Goal: Information Seeking & Learning: Learn about a topic

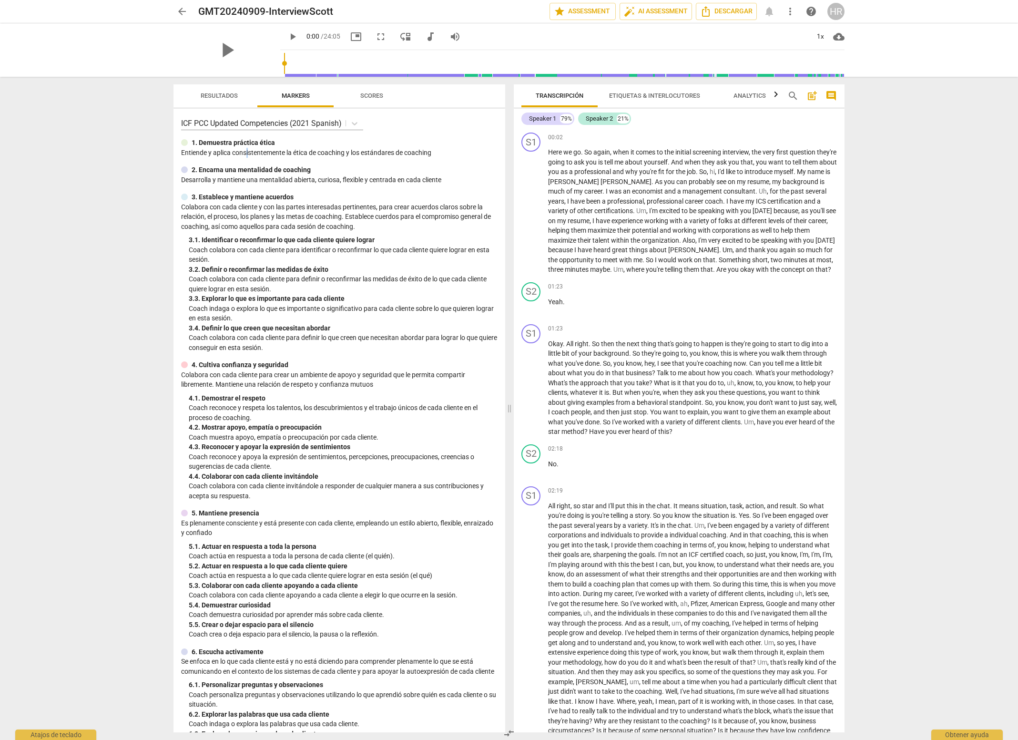
click at [247, 155] on p "Entiende y aplica consistentemente la ética de coaching y los estándares de c…" at bounding box center [339, 153] width 316 height 10
click at [244, 185] on div "ICF PCC Updated Competencies (2021 Spanish) 1. Demuestra práctica ética Entie…" at bounding box center [340, 420] width 332 height 623
click at [240, 179] on p "Desarrolla y mantiene una mentalidad abierta, curiosa, flexible y centrada en c…" at bounding box center [339, 180] width 316 height 10
click at [271, 209] on p "Colabora con cada cliente y con las partes interesadas pertinentes, para crear …" at bounding box center [339, 217] width 316 height 30
click at [212, 93] on span "Resultados" at bounding box center [219, 95] width 37 height 7
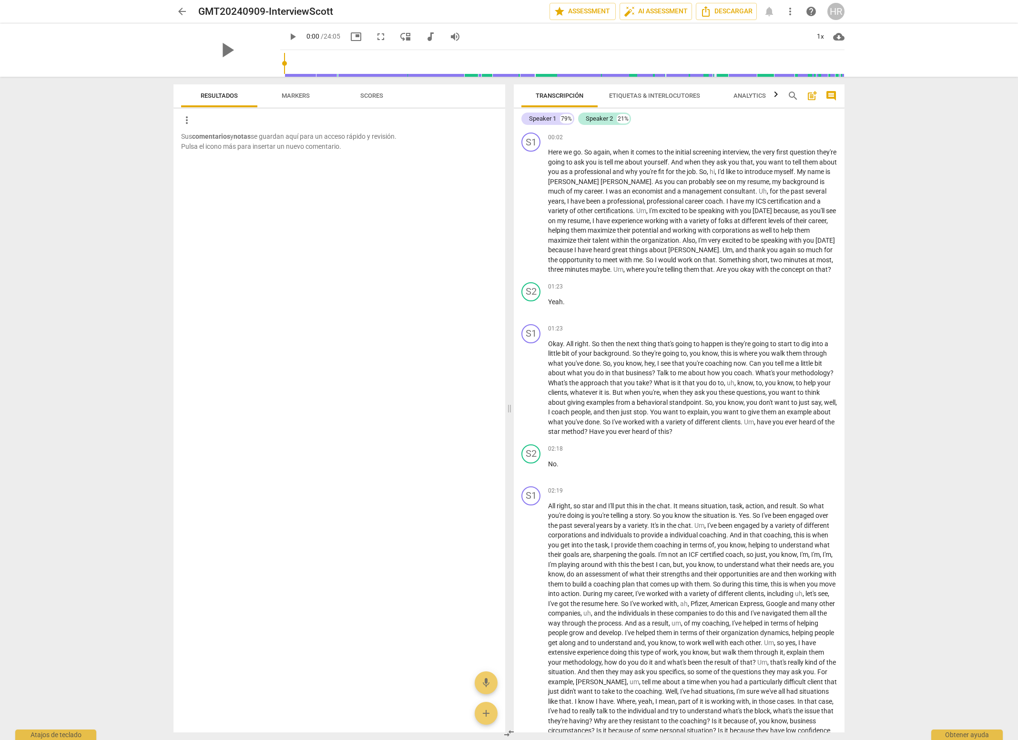
click at [276, 98] on span "Markers" at bounding box center [295, 96] width 51 height 13
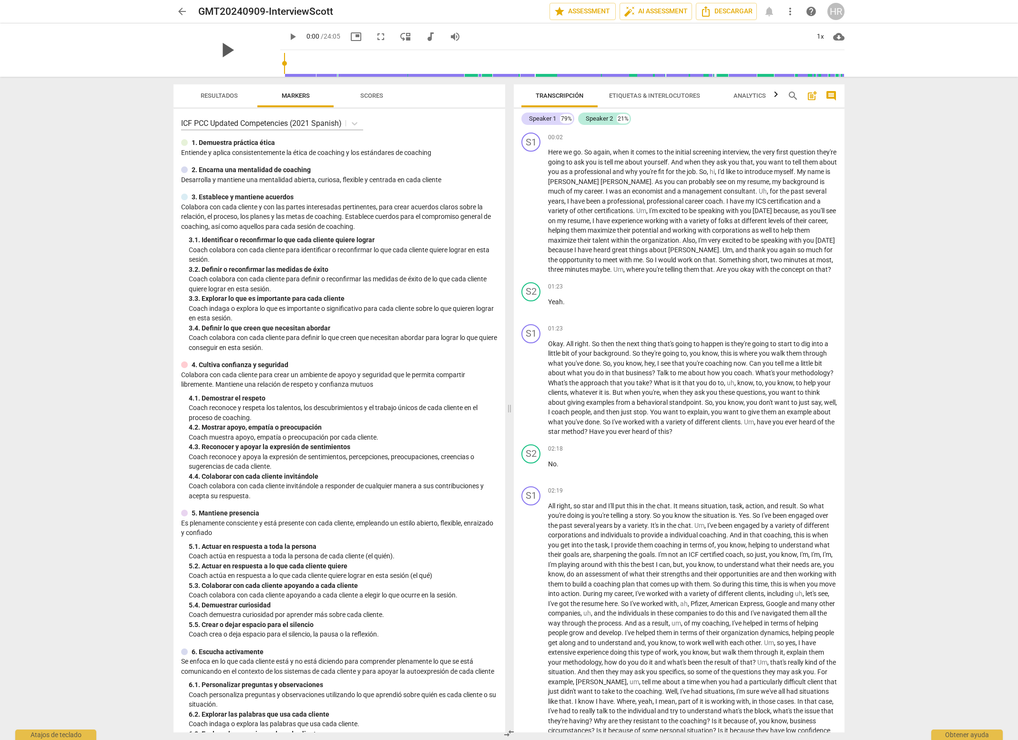
click at [217, 51] on span "play_arrow" at bounding box center [226, 50] width 25 height 25
click at [840, 39] on span "cloud_download" at bounding box center [838, 36] width 11 height 11
click at [847, 40] on li "Download audio" at bounding box center [868, 36] width 71 height 23
click at [287, 36] on span "pause" at bounding box center [292, 36] width 11 height 11
drag, startPoint x: 775, startPoint y: 164, endPoint x: 732, endPoint y: 174, distance: 43.9
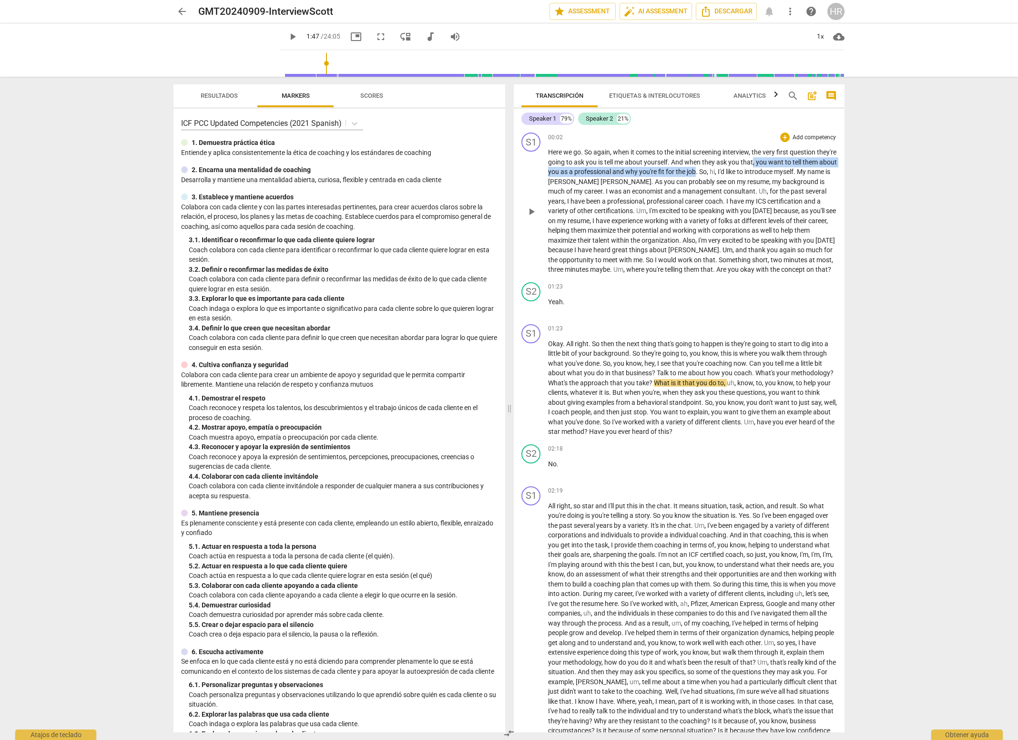
click at [732, 174] on p "Here we go . So again , when it comes to the initial screening interview , the …" at bounding box center [692, 210] width 289 height 127
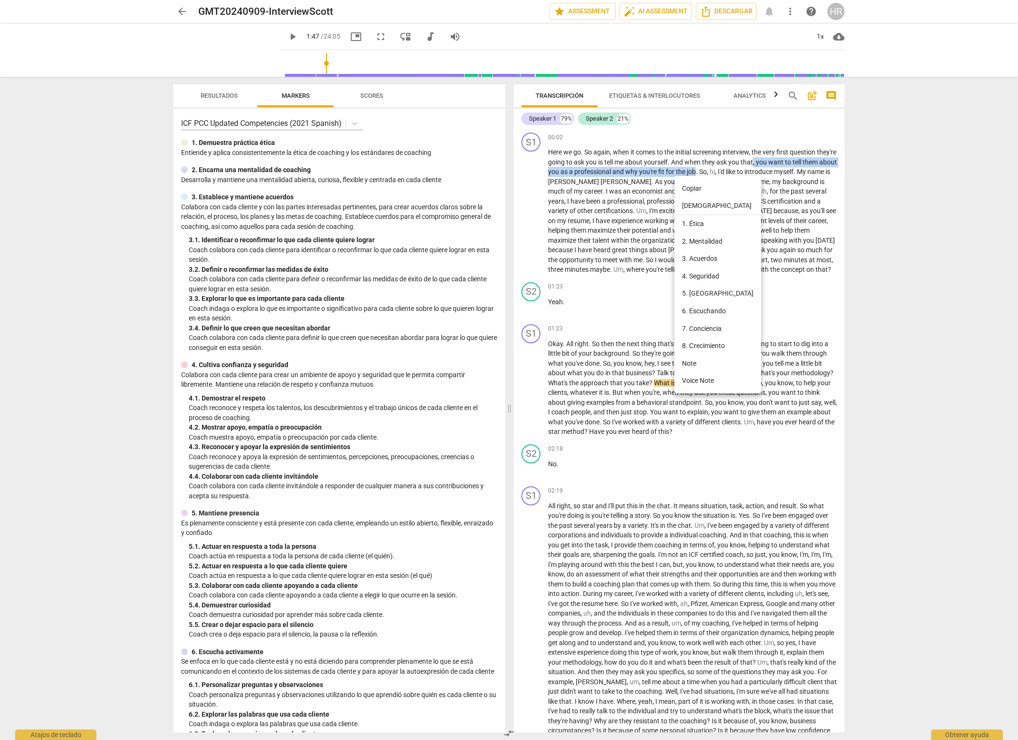
drag, startPoint x: 688, startPoint y: 187, endPoint x: 708, endPoint y: 191, distance: 19.8
click at [690, 187] on li "Copiar" at bounding box center [717, 189] width 87 height 18
copy p ", you want to tell them about you as a professional and why you're fit for the …"
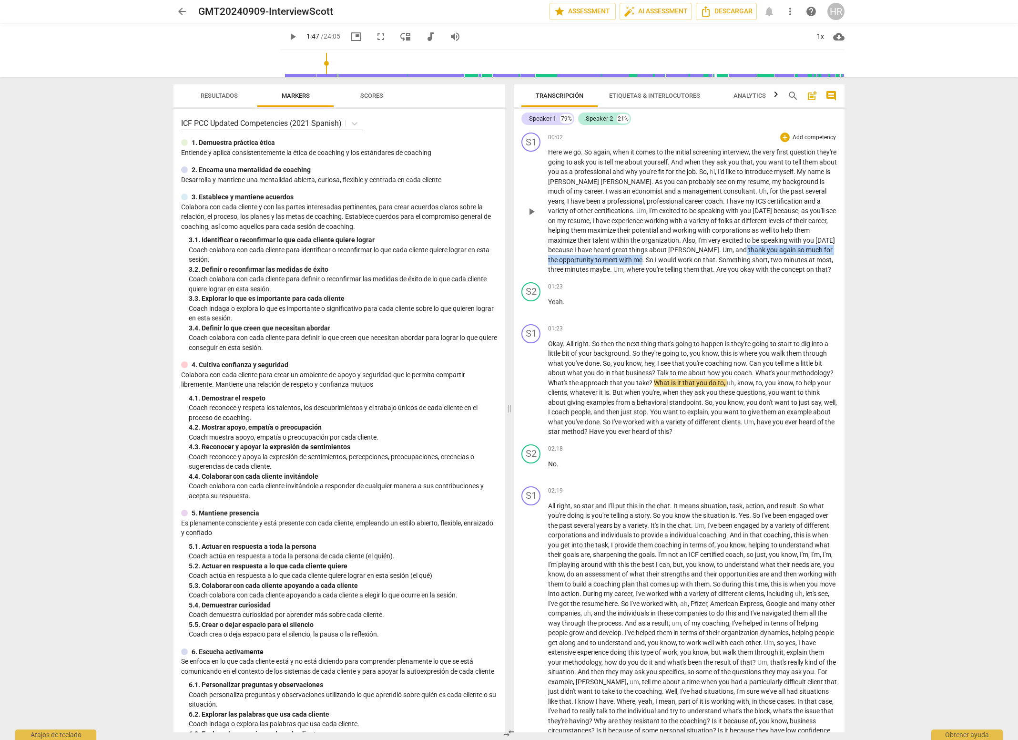
drag, startPoint x: 711, startPoint y: 249, endPoint x: 632, endPoint y: 261, distance: 80.4
click at [632, 261] on p "Here we go . So again , when it comes to the initial screening interview , the …" at bounding box center [692, 210] width 289 height 127
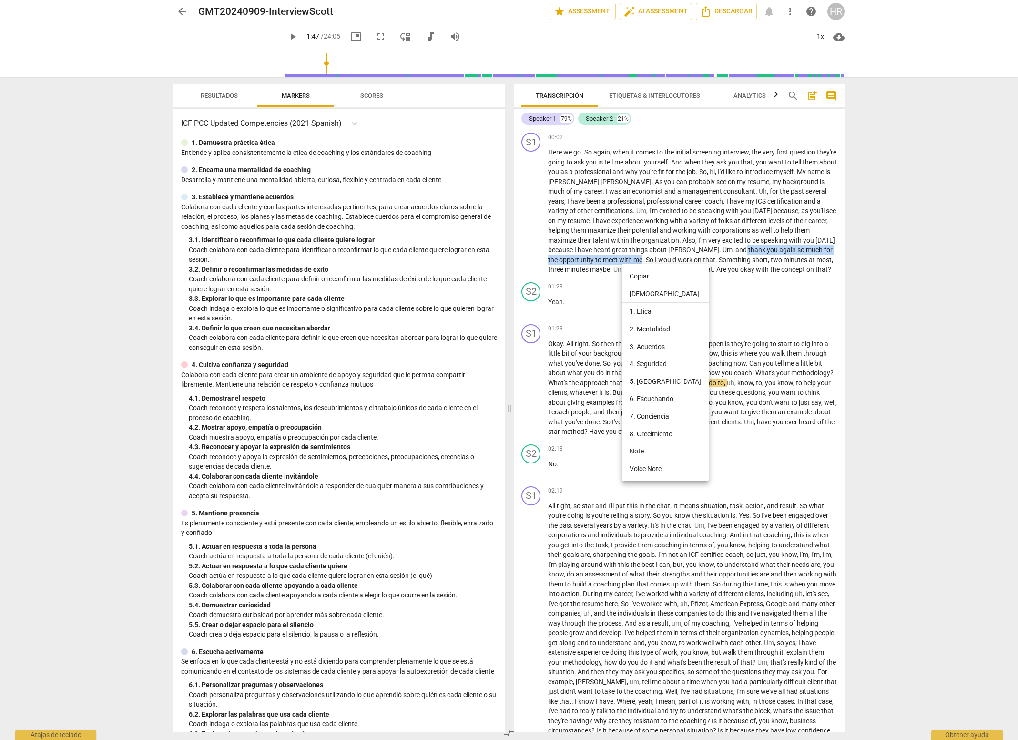
click at [638, 275] on li "Copiar" at bounding box center [665, 276] width 87 height 18
copy p "thank you again so much for the opportunity to meet with me"
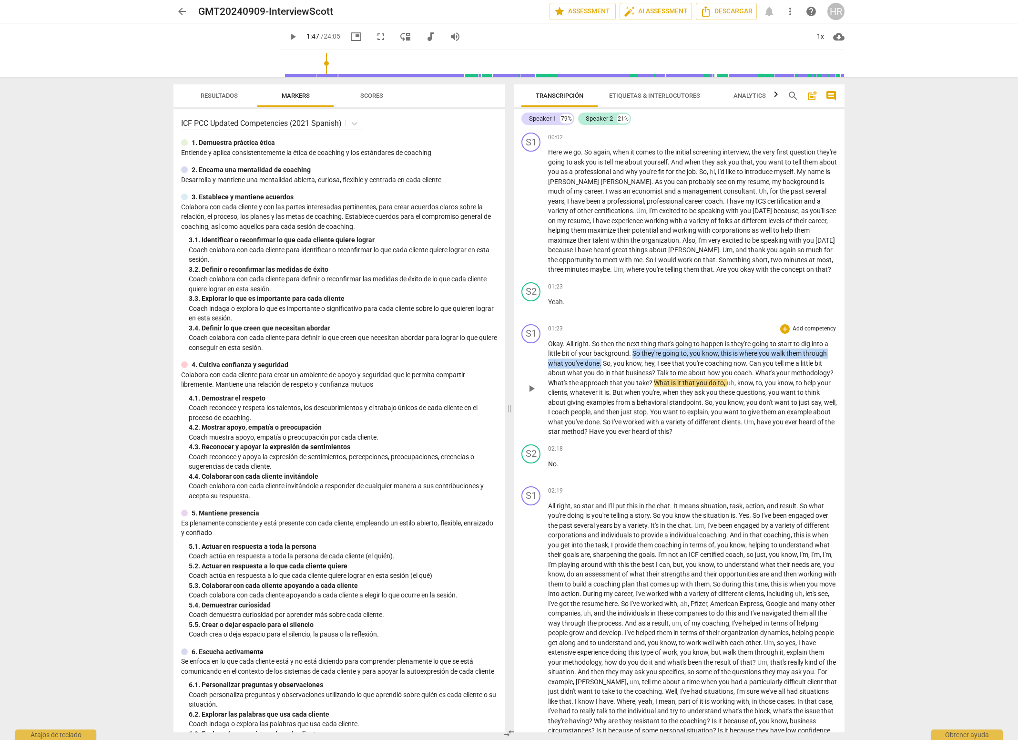
drag, startPoint x: 631, startPoint y: 354, endPoint x: 601, endPoint y: 364, distance: 32.1
click at [601, 364] on p "Okay . All right . So then the next thing that's going to happen is they're goi…" at bounding box center [692, 388] width 289 height 98
click at [692, 367] on p "Okay . All right . So then the next thing that's going to happen is they're goi…" at bounding box center [692, 388] width 289 height 98
drag, startPoint x: 771, startPoint y: 353, endPoint x: 599, endPoint y: 364, distance: 172.5
click at [599, 364] on p "Okay . All right . So then the next thing that's going to happen is they're goi…" at bounding box center [692, 388] width 289 height 98
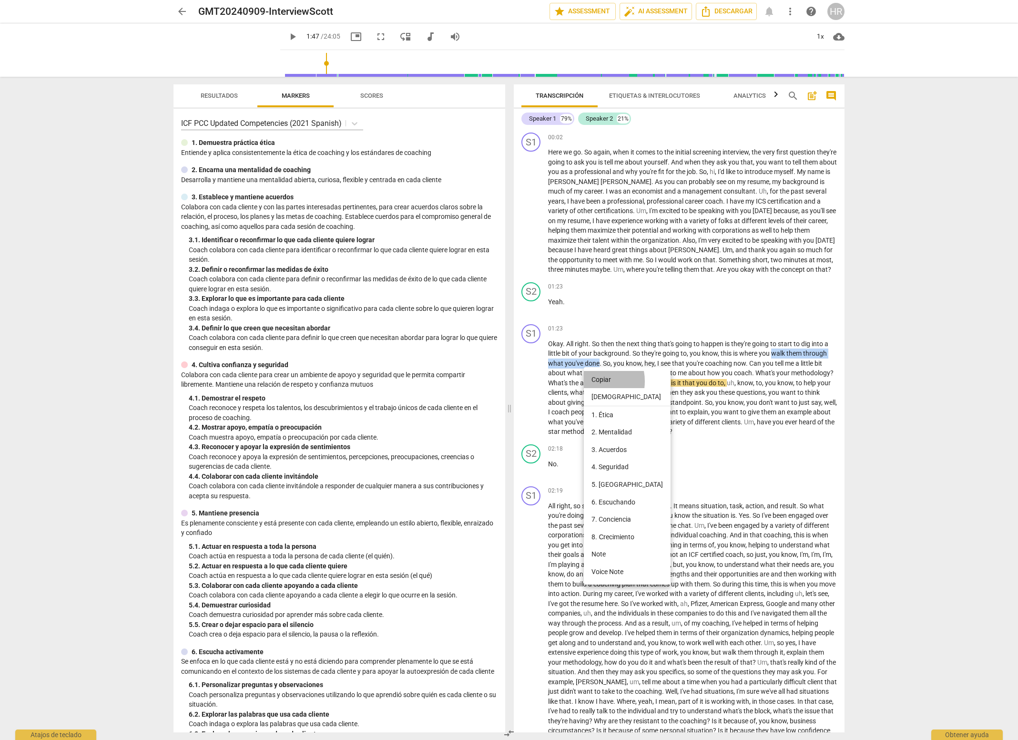
drag, startPoint x: 590, startPoint y: 381, endPoint x: 831, endPoint y: 474, distance: 259.1
click at [591, 380] on li "Copiar" at bounding box center [627, 380] width 87 height 18
copy p "walk them through what you've done"
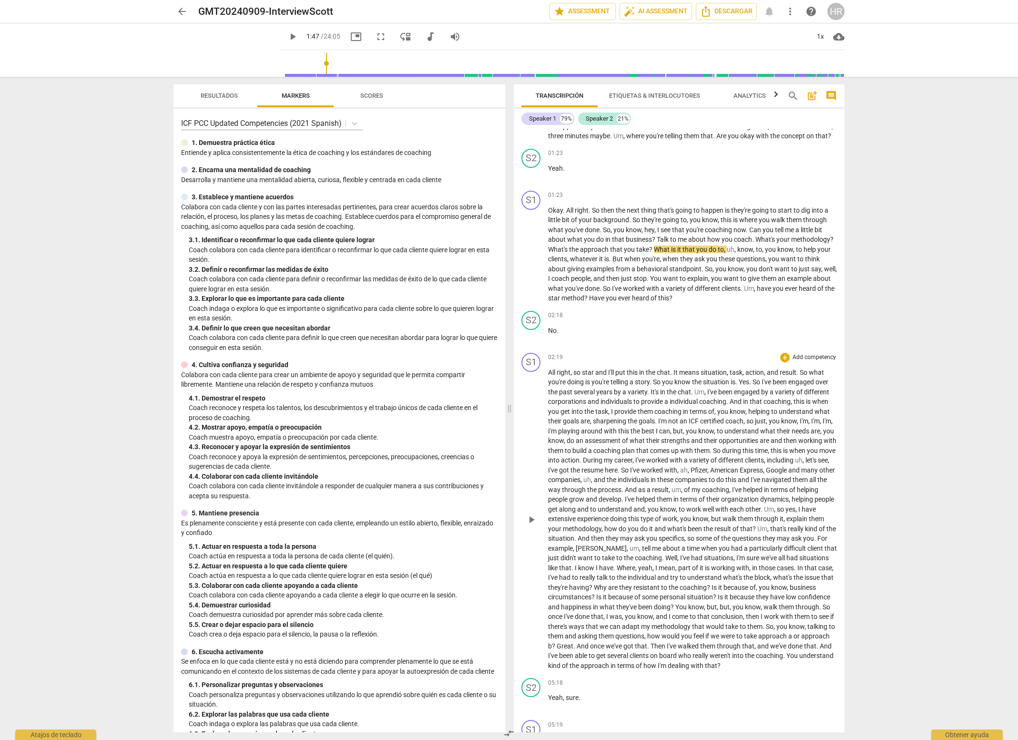
scroll to position [191, 0]
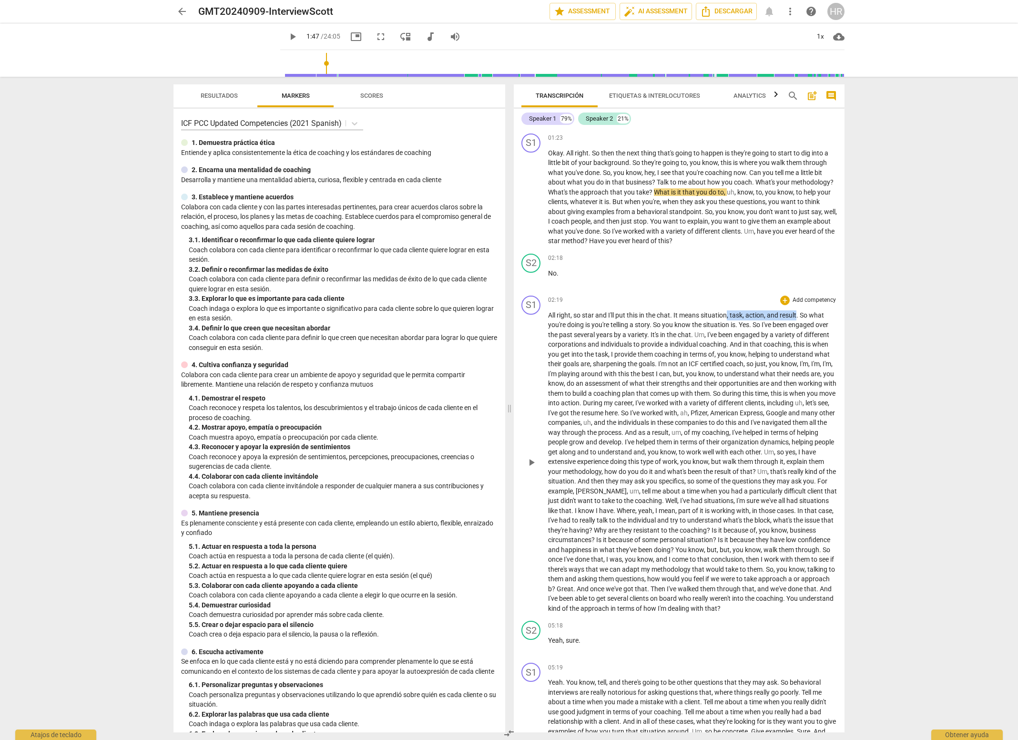
drag, startPoint x: 727, startPoint y: 311, endPoint x: 797, endPoint y: 313, distance: 69.6
click at [797, 313] on p "All right , so star and I'll put this in the chat . It means situation , task ,…" at bounding box center [692, 461] width 289 height 303
drag, startPoint x: 701, startPoint y: 315, endPoint x: 797, endPoint y: 316, distance: 95.8
click at [797, 316] on p "All right , so star and I'll put this in the chat . It means situation , task ,…" at bounding box center [692, 461] width 289 height 303
copy p "situation , task , action , and result"
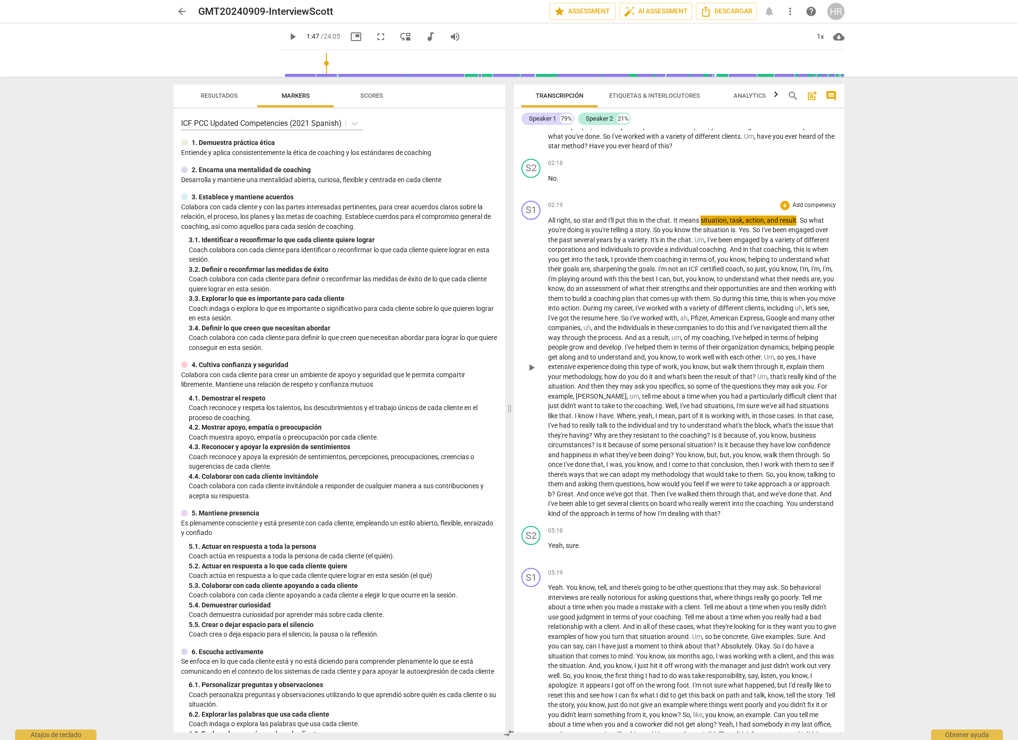
scroll to position [286, 0]
drag, startPoint x: 679, startPoint y: 346, endPoint x: 677, endPoint y: 375, distance: 29.1
drag, startPoint x: 600, startPoint y: 366, endPoint x: 676, endPoint y: 378, distance: 77.3
click at [676, 378] on p "All right , so star and I'll put this in the chat . It means situation , task ,…" at bounding box center [692, 366] width 289 height 303
type input "108"
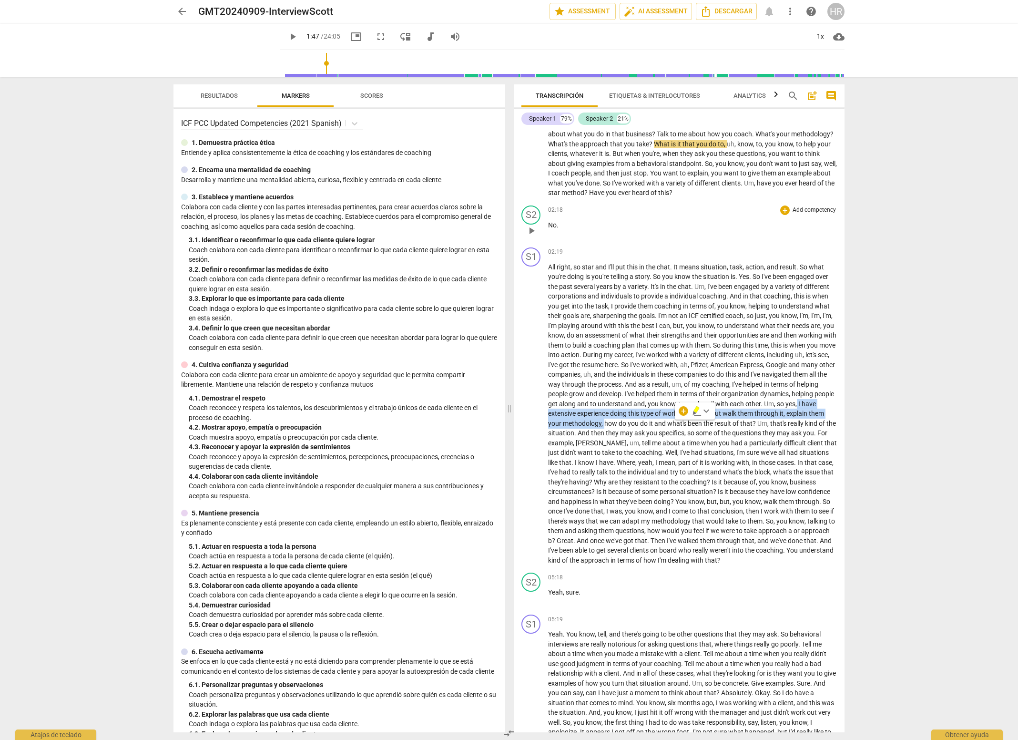
scroll to position [238, 0]
click at [659, 432] on span "you" at bounding box center [652, 433] width 12 height 8
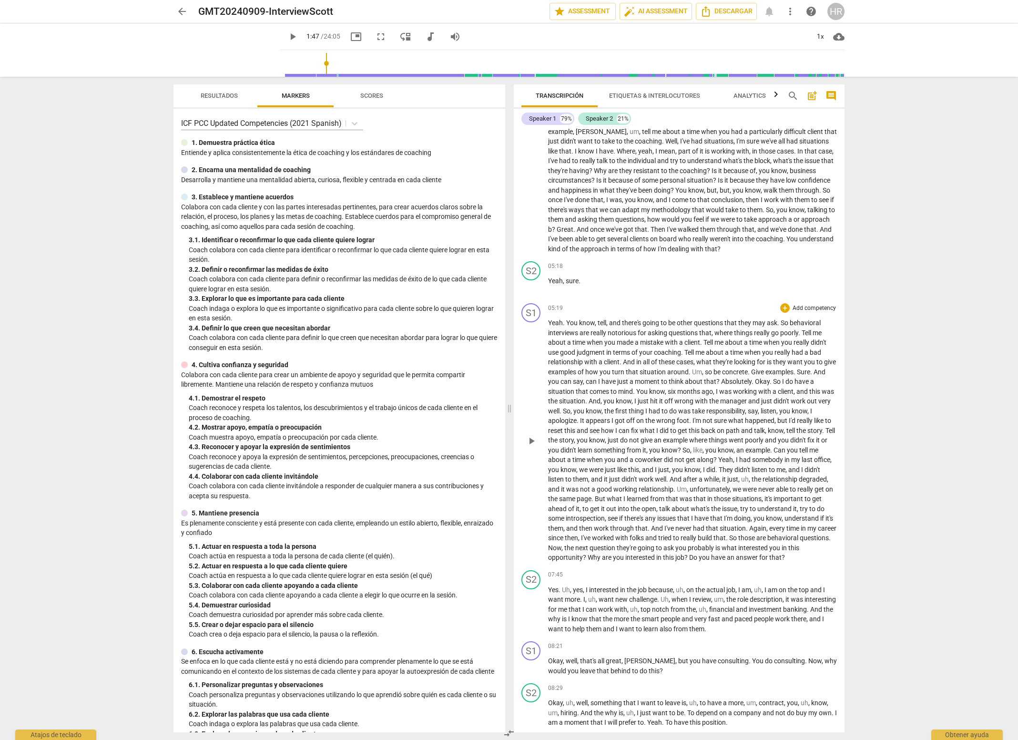
scroll to position [572, 0]
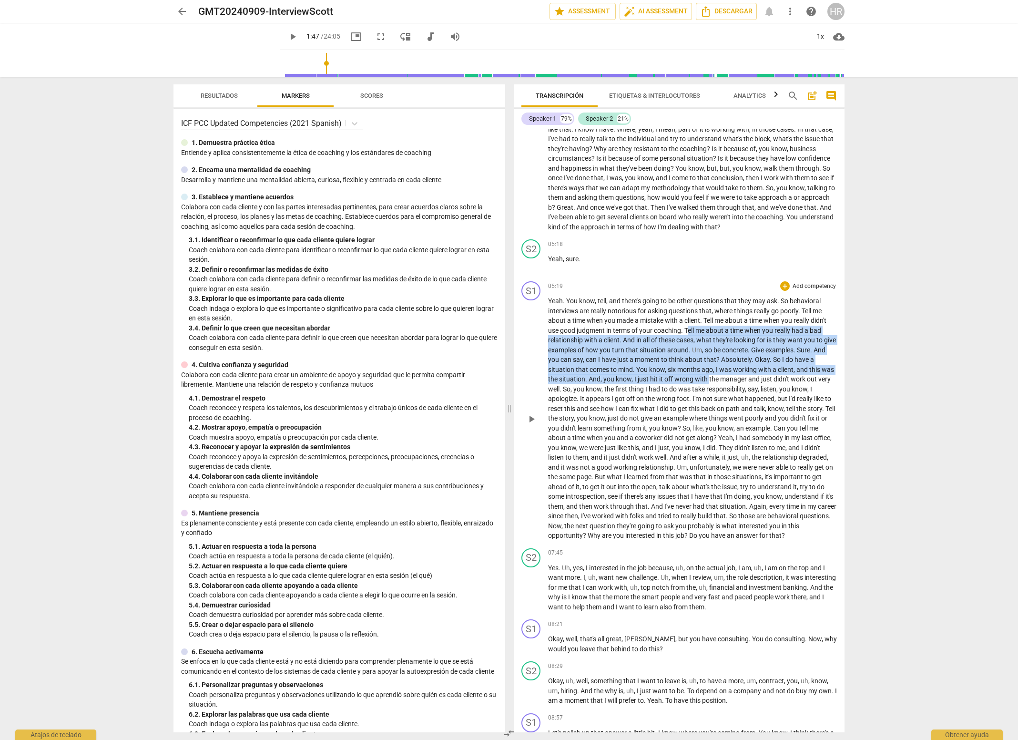
drag, startPoint x: 687, startPoint y: 339, endPoint x: 722, endPoint y: 392, distance: 63.6
click at [722, 392] on p "Yeah . You know , tell , and there's going to be other questions that they may …" at bounding box center [692, 418] width 289 height 245
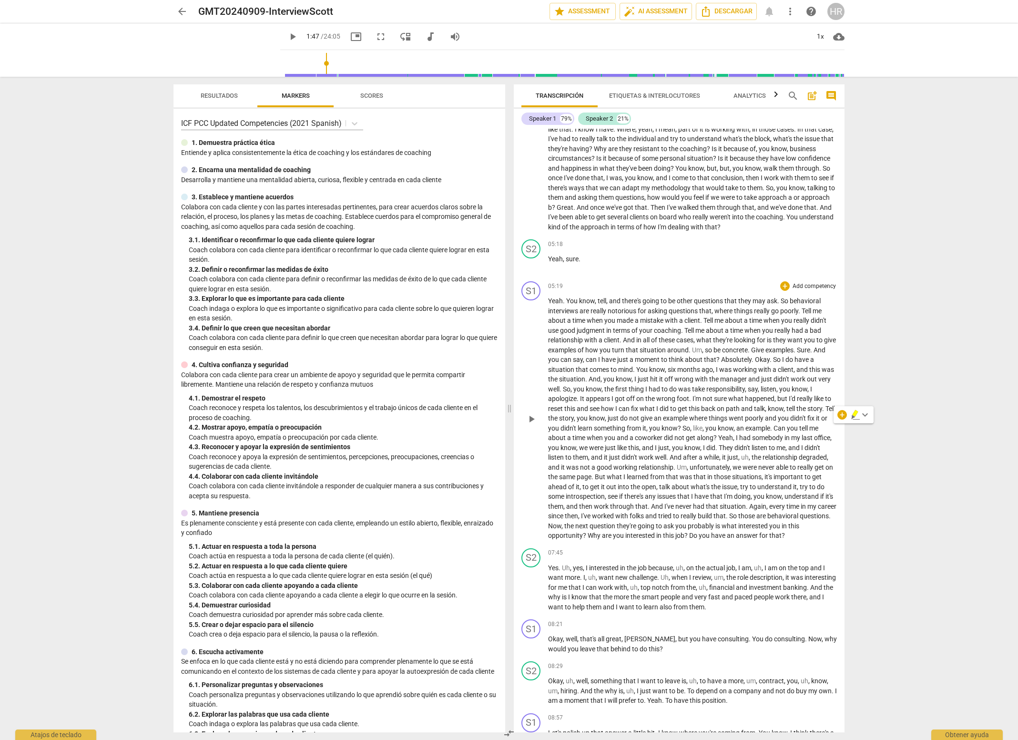
drag, startPoint x: 586, startPoint y: 430, endPoint x: 656, endPoint y: 441, distance: 70.9
click at [612, 432] on span "something" at bounding box center [610, 428] width 33 height 8
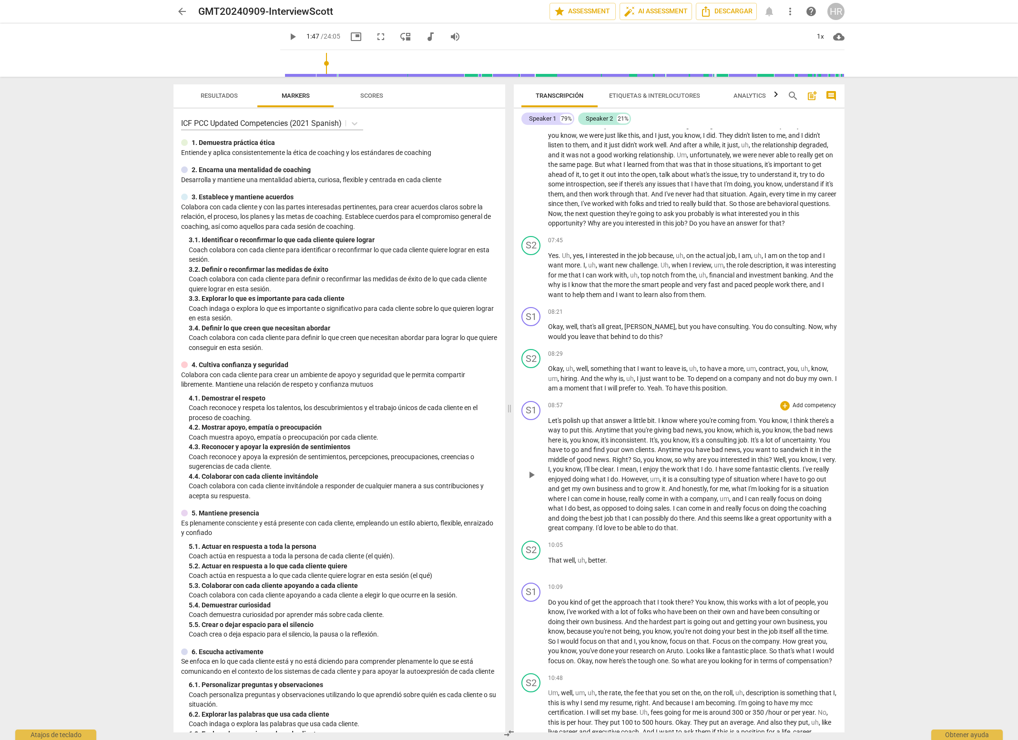
scroll to position [906, 0]
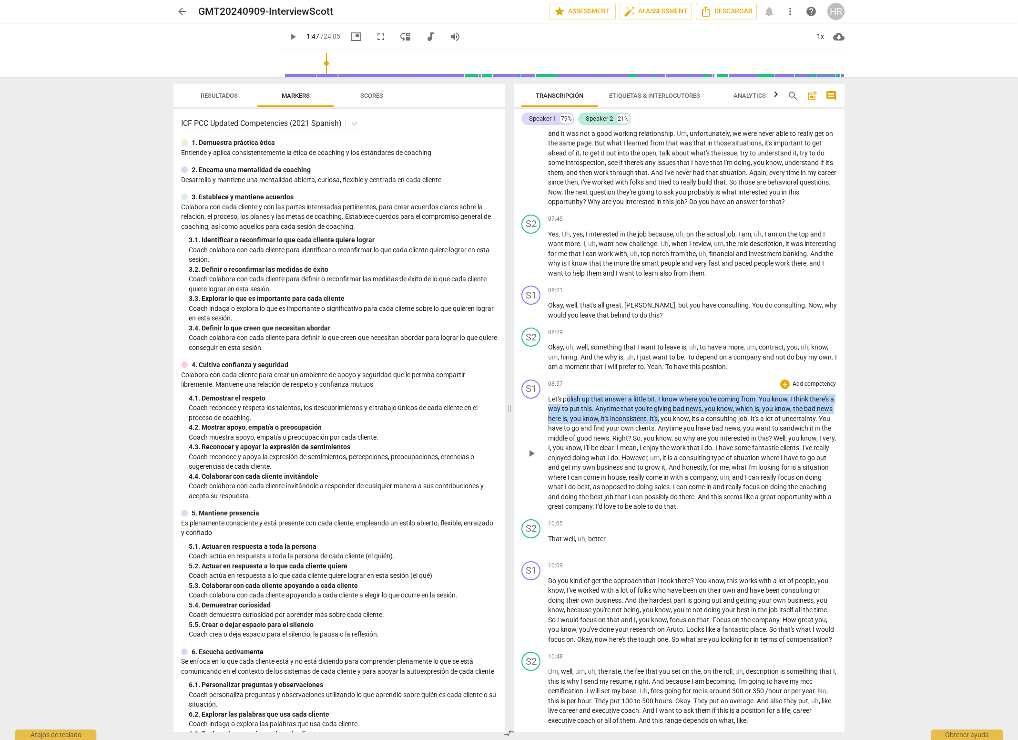
drag, startPoint x: 566, startPoint y: 408, endPoint x: 678, endPoint y: 427, distance: 113.7
click at [678, 427] on p "Let's polish up that answer a little bit . I know where you're coming from . Yo…" at bounding box center [692, 452] width 289 height 117
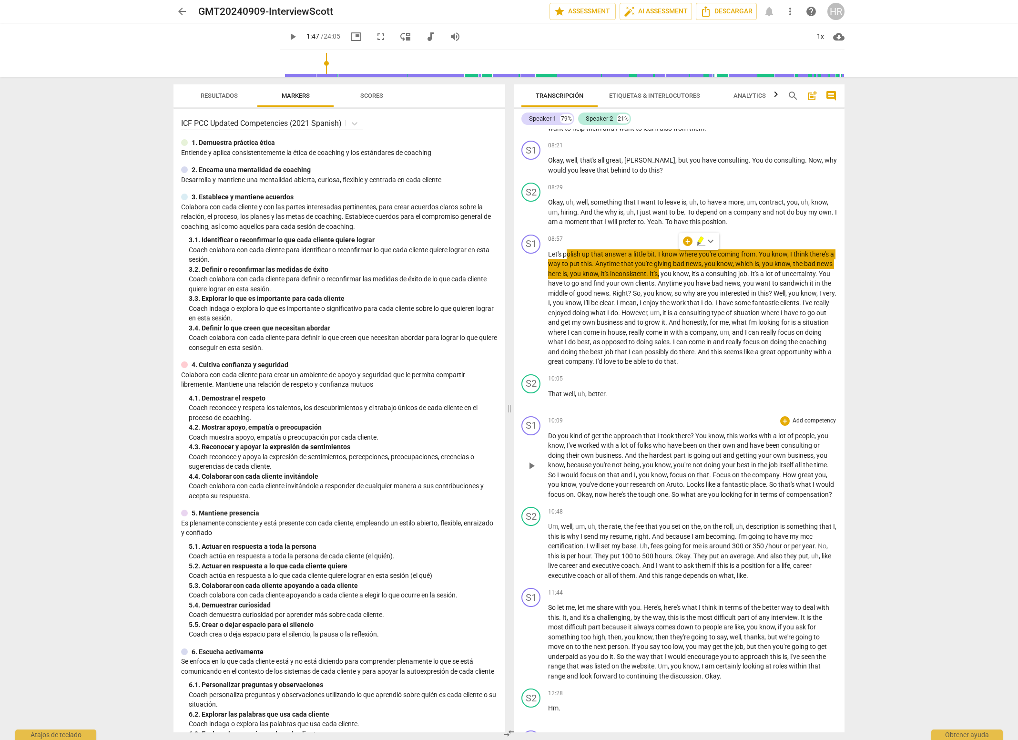
scroll to position [1096, 0]
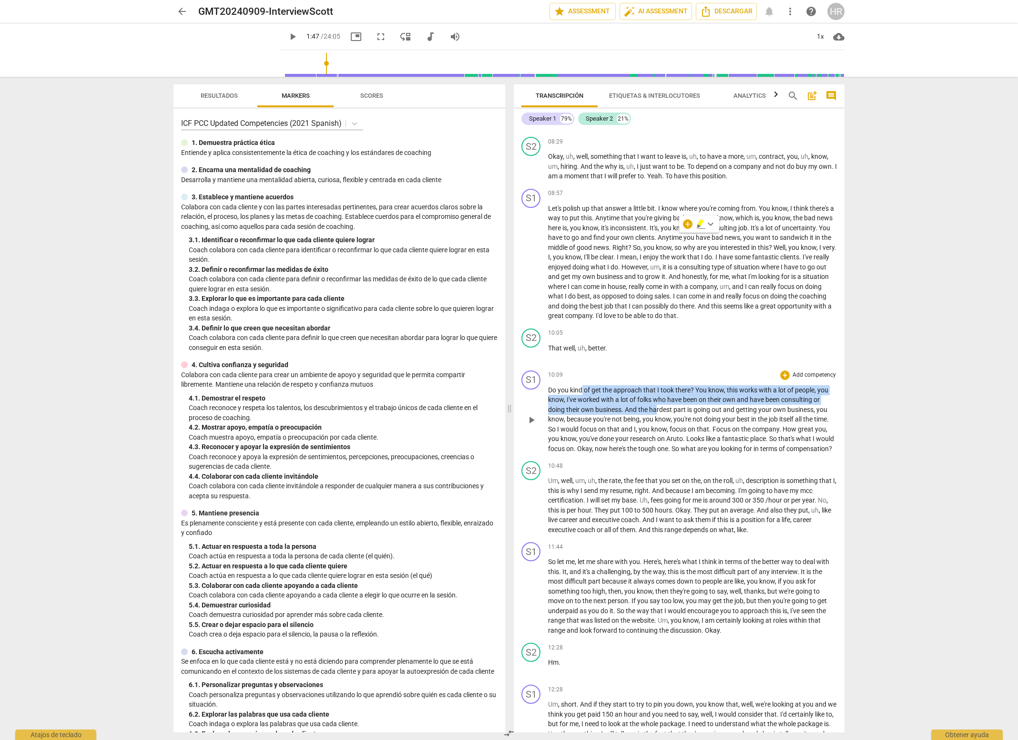
drag, startPoint x: 582, startPoint y: 400, endPoint x: 654, endPoint y: 422, distance: 75.7
click at [655, 422] on p "Do you kind of get the approach that I took there ? You know , this works with …" at bounding box center [692, 419] width 289 height 69
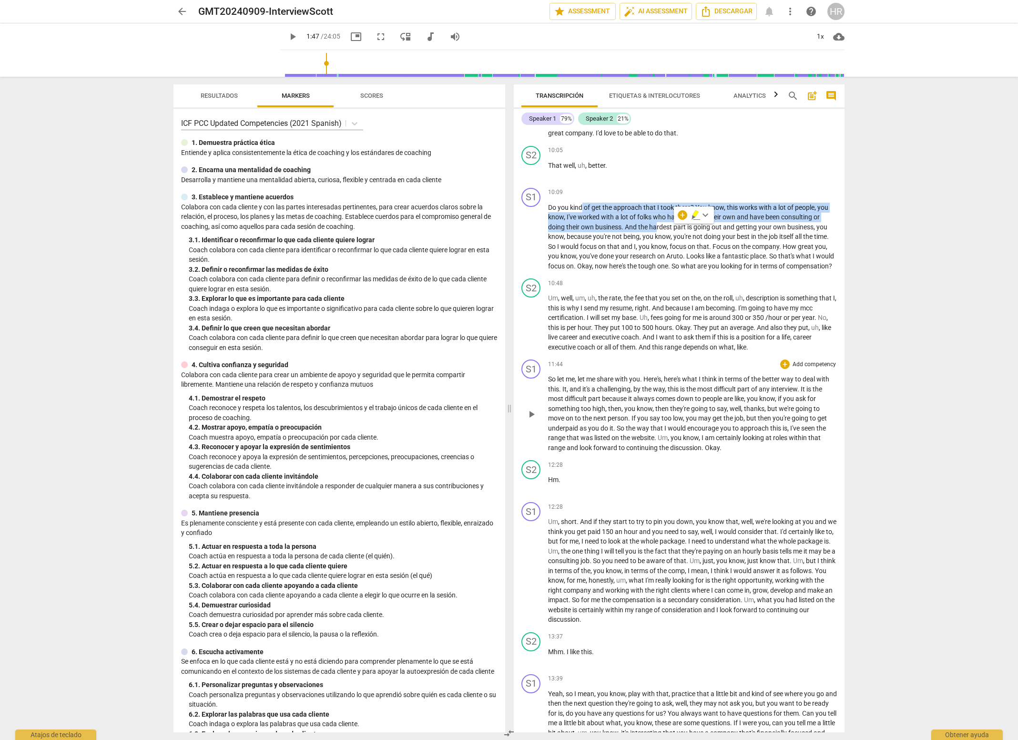
scroll to position [1287, 0]
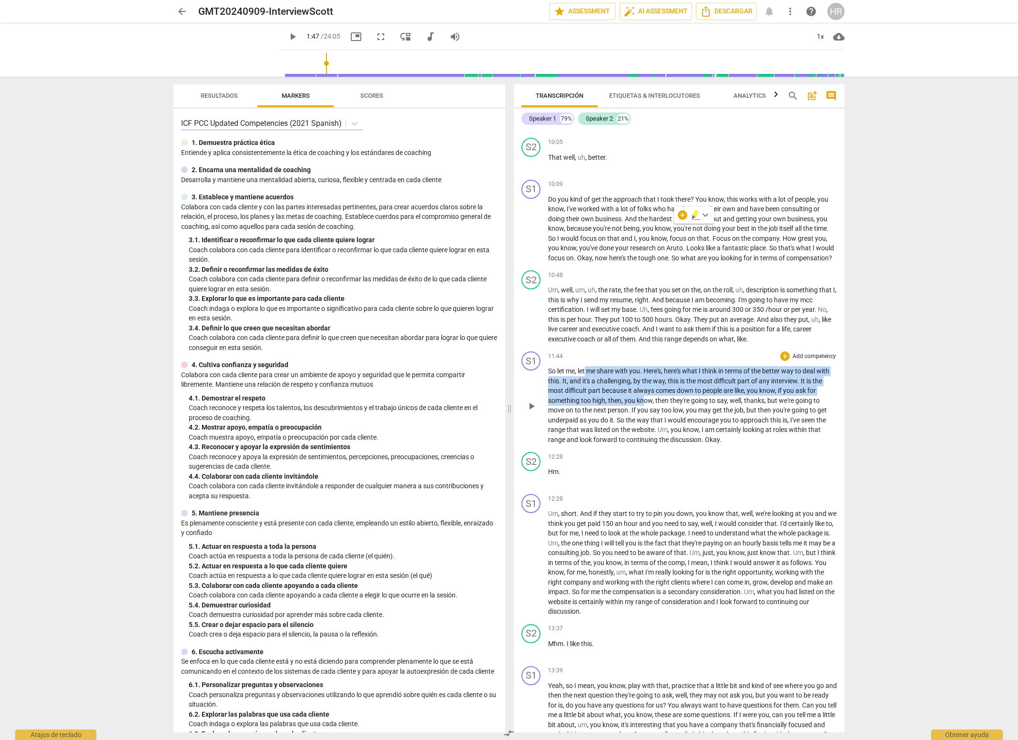
drag, startPoint x: 585, startPoint y: 388, endPoint x: 643, endPoint y: 417, distance: 65.0
click at [643, 417] on p "So let me , let me share with you . Here's , here's what I think in terms of th…" at bounding box center [692, 405] width 289 height 78
click at [674, 424] on span "would" at bounding box center [678, 420] width 20 height 8
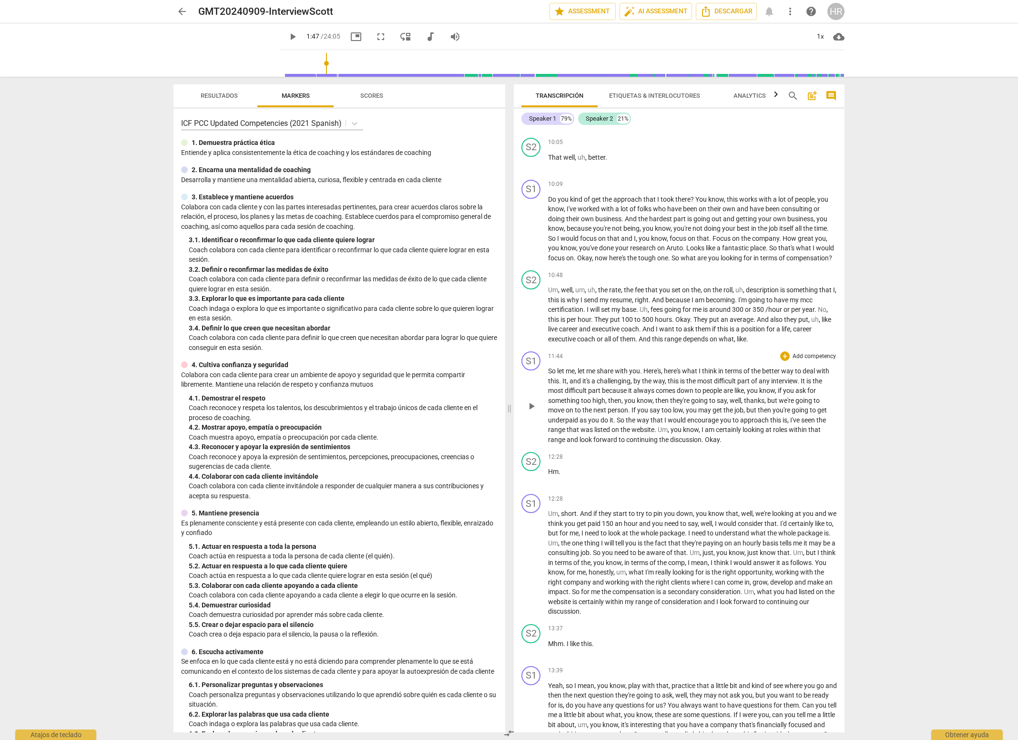
click at [610, 394] on span "because" at bounding box center [615, 391] width 26 height 8
click at [530, 412] on span "play_arrow" at bounding box center [531, 405] width 11 height 11
click at [534, 412] on span "pause" at bounding box center [531, 405] width 11 height 11
type input "707"
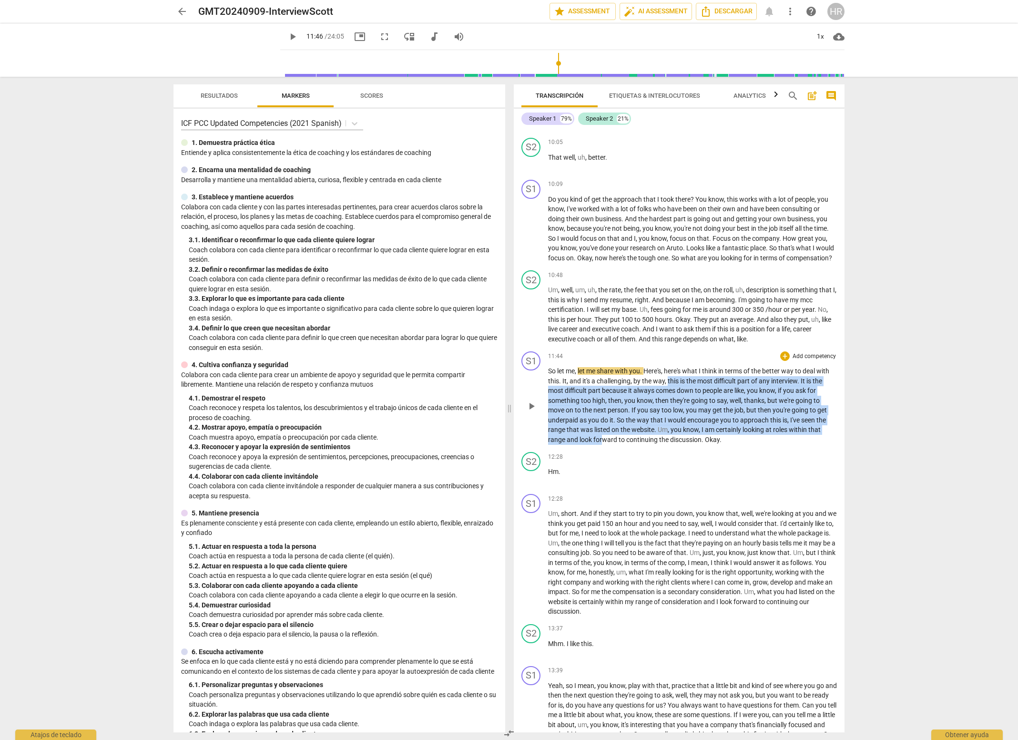
drag, startPoint x: 668, startPoint y: 398, endPoint x: 602, endPoint y: 457, distance: 88.4
click at [602, 444] on p "So let me , let me share with you . Here's , here's what I think in terms of th…" at bounding box center [692, 405] width 289 height 78
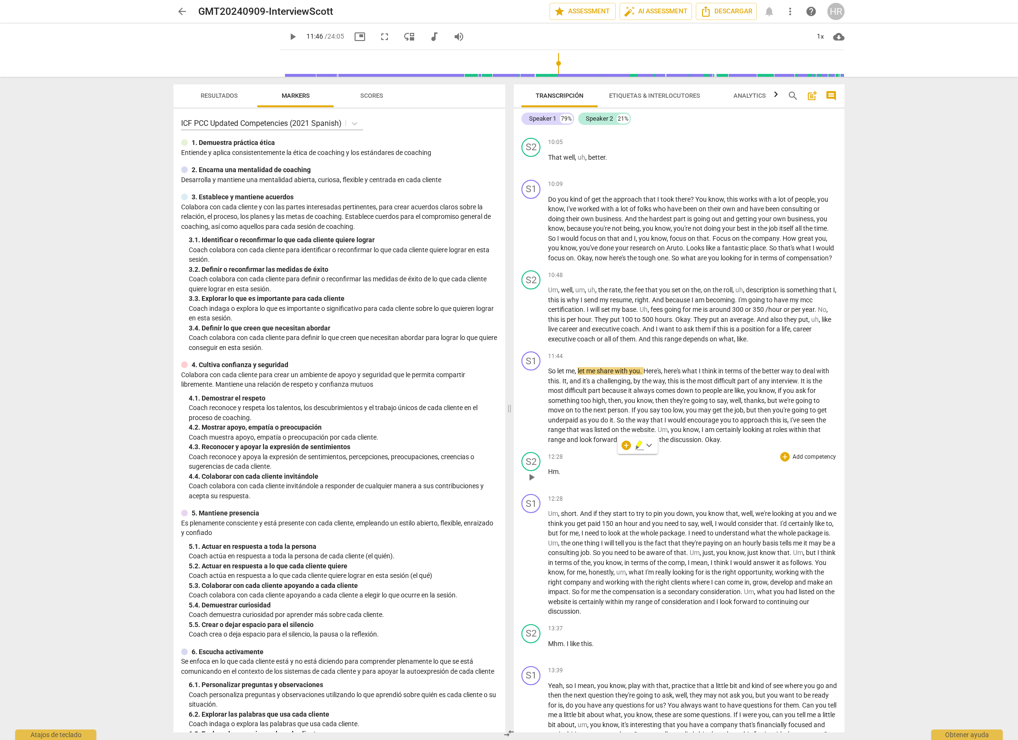
drag, startPoint x: 762, startPoint y: 482, endPoint x: 746, endPoint y: 469, distance: 20.0
click at [762, 482] on div "12:28 + Add competency keyboard_arrow_right Hm ." at bounding box center [692, 469] width 289 height 34
drag, startPoint x: 701, startPoint y: 448, endPoint x: 703, endPoint y: 456, distance: 8.3
click at [702, 444] on p "So let me , let me share with you . Here's , here's what I think in terms of th…" at bounding box center [692, 405] width 289 height 78
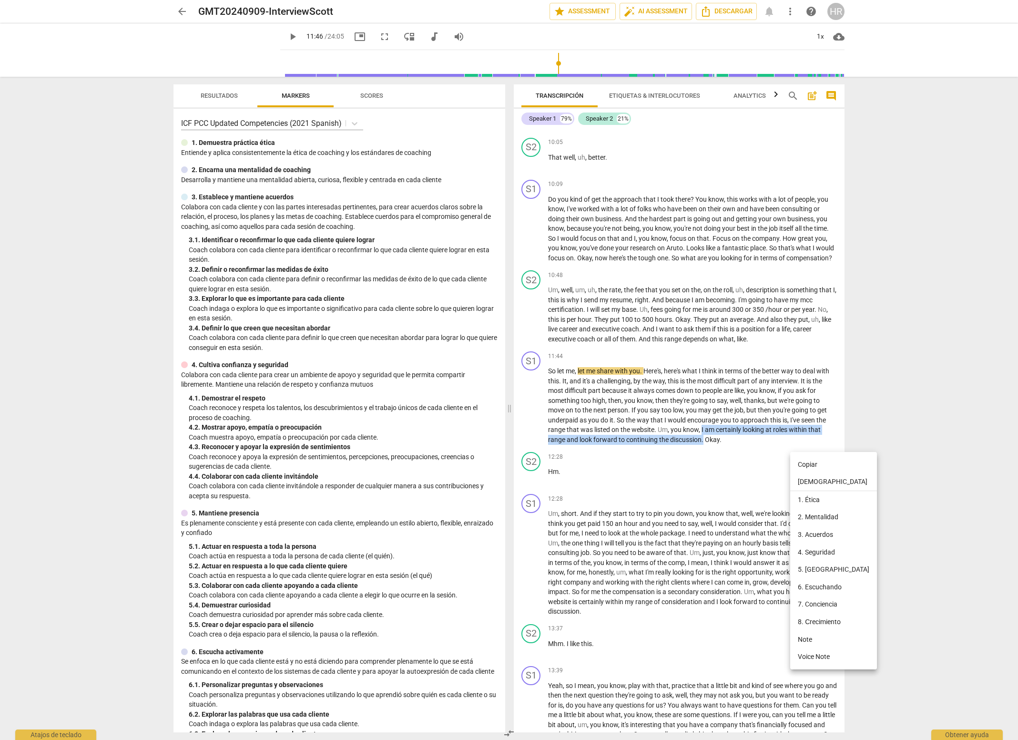
click at [805, 461] on li "Copiar" at bounding box center [833, 465] width 87 height 18
copy p "I am certainly looking at roles within that range and look forward to continuin…"
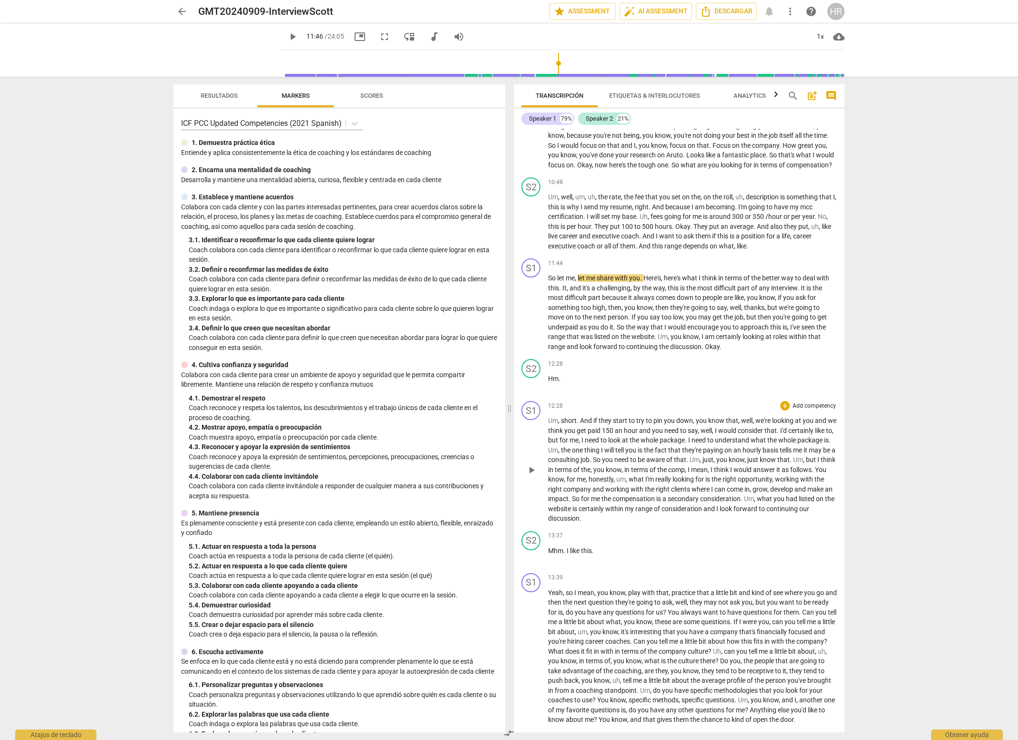
scroll to position [1382, 0]
drag, startPoint x: 601, startPoint y: 455, endPoint x: 578, endPoint y: 465, distance: 24.8
click at [578, 465] on p "Um , short . And if they start to try to pin you down , you know that , well , …" at bounding box center [692, 467] width 289 height 108
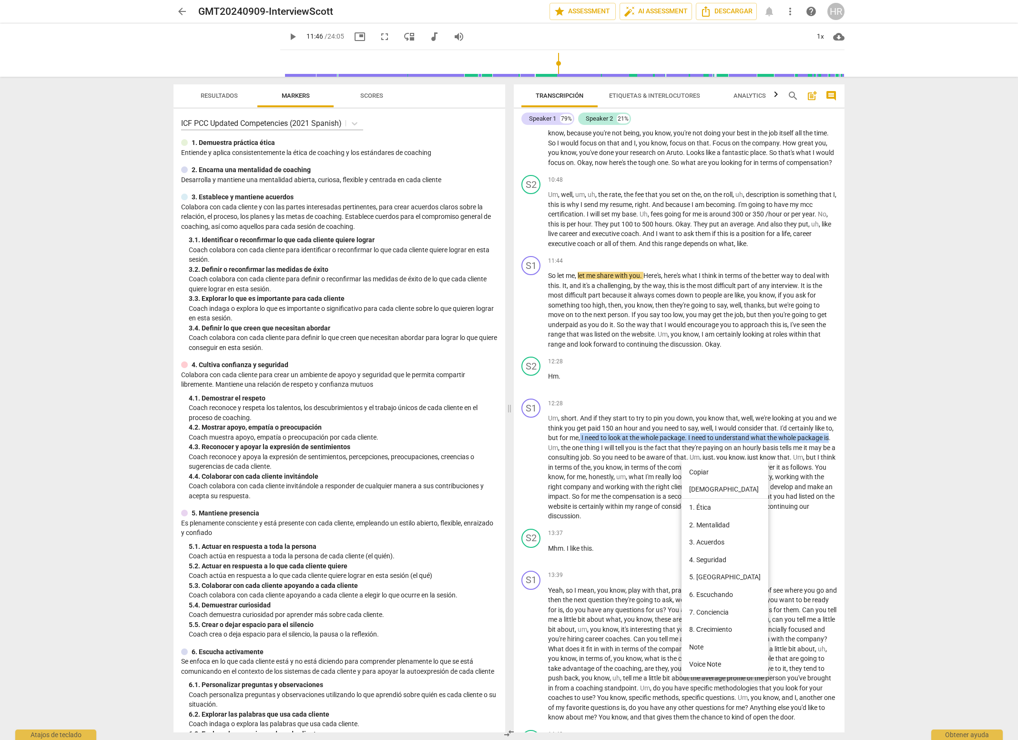
click at [696, 469] on li "Copiar" at bounding box center [725, 472] width 87 height 18
copy p "I need to look at the whole package . I need to understand what the whole packa…"
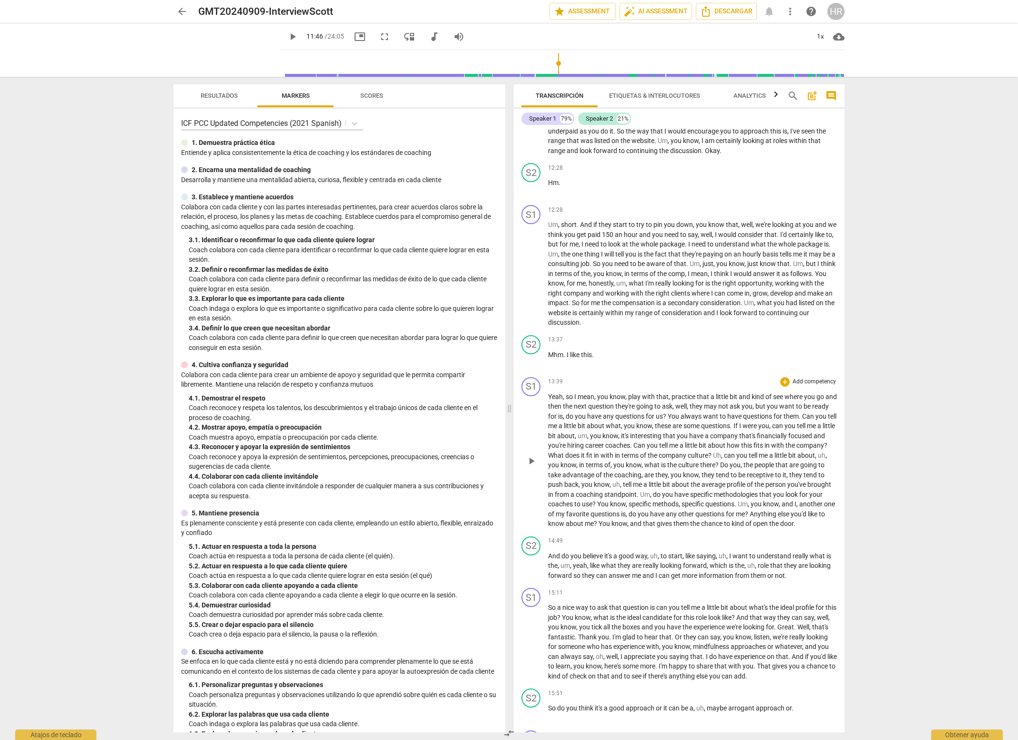
scroll to position [1621, 0]
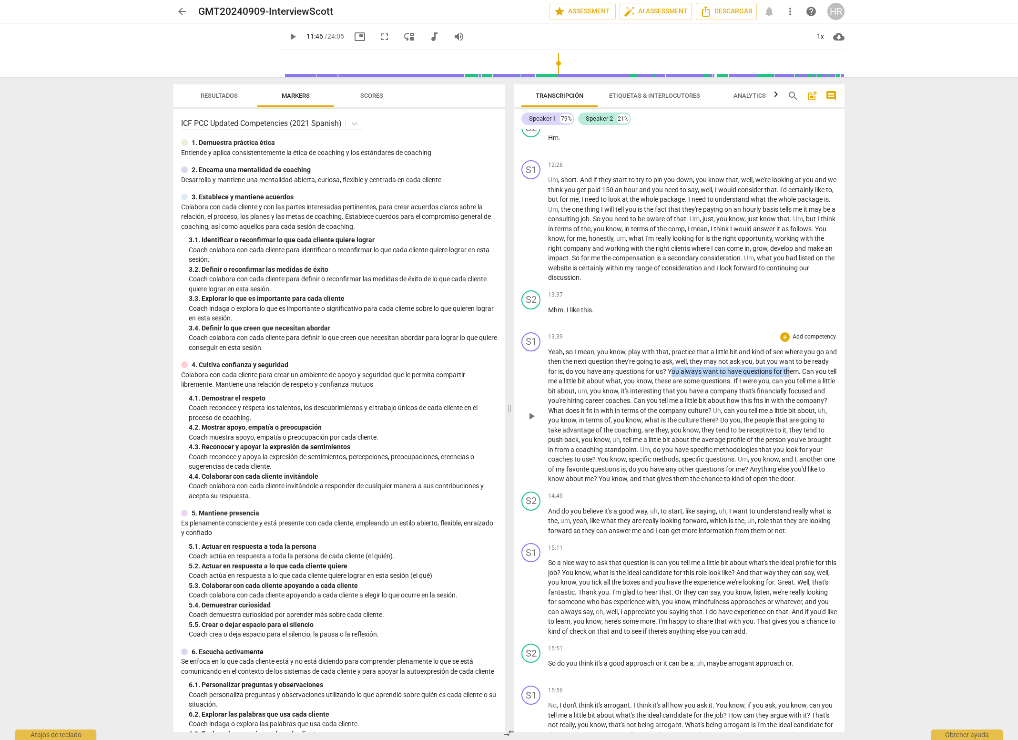
drag, startPoint x: 690, startPoint y: 388, endPoint x: 806, endPoint y: 390, distance: 116.8
click at [806, 390] on p "Yeah , so I mean , you know , play with that , practice that a little bit and k…" at bounding box center [692, 415] width 289 height 137
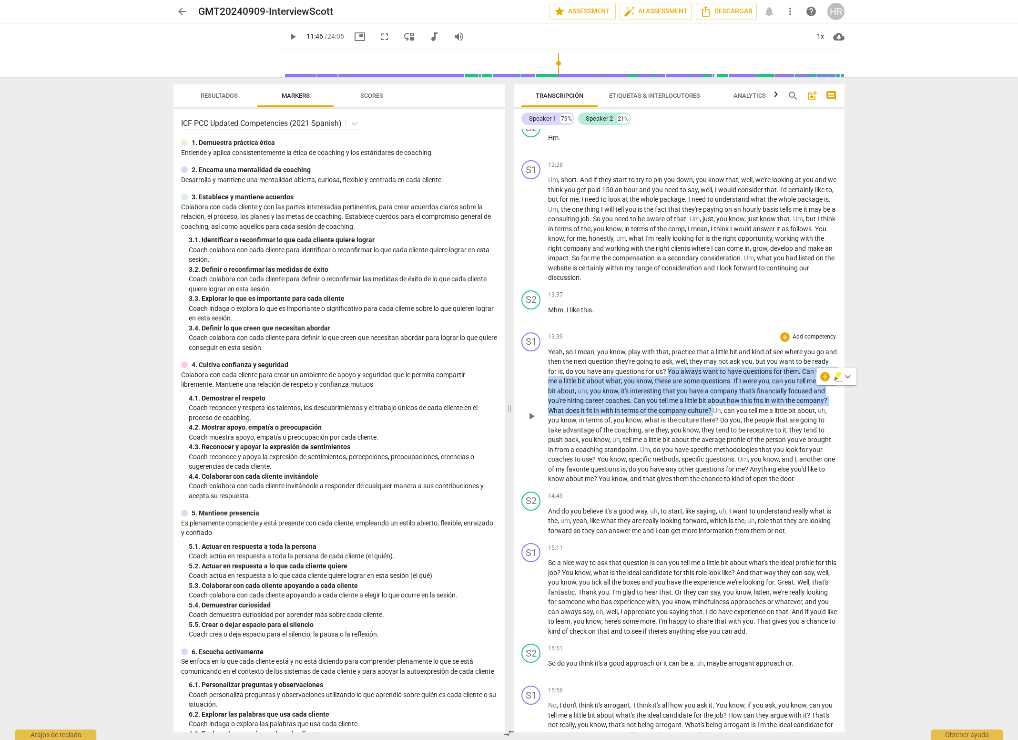
drag, startPoint x: 686, startPoint y: 387, endPoint x: 757, endPoint y: 429, distance: 82.7
click at [757, 429] on p "Yeah , so I mean , you know , play with that , practice that a little bit and k…" at bounding box center [692, 415] width 289 height 137
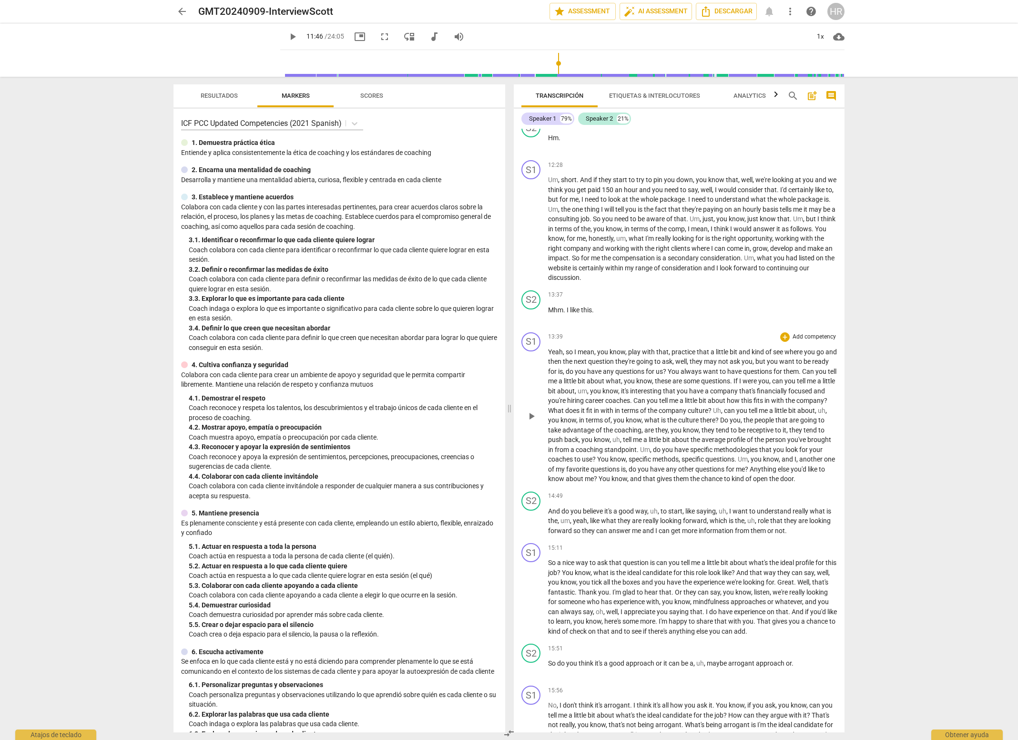
drag, startPoint x: 665, startPoint y: 438, endPoint x: 658, endPoint y: 435, distance: 7.3
click at [642, 424] on span "know" at bounding box center [634, 420] width 16 height 8
drag, startPoint x: 684, startPoint y: 388, endPoint x: 808, endPoint y: 389, distance: 123.5
click at [808, 389] on p "Yeah , so I mean , you know , play with that , practice that a little bit and k…" at bounding box center [692, 415] width 289 height 137
click at [703, 375] on span "always" at bounding box center [692, 371] width 22 height 8
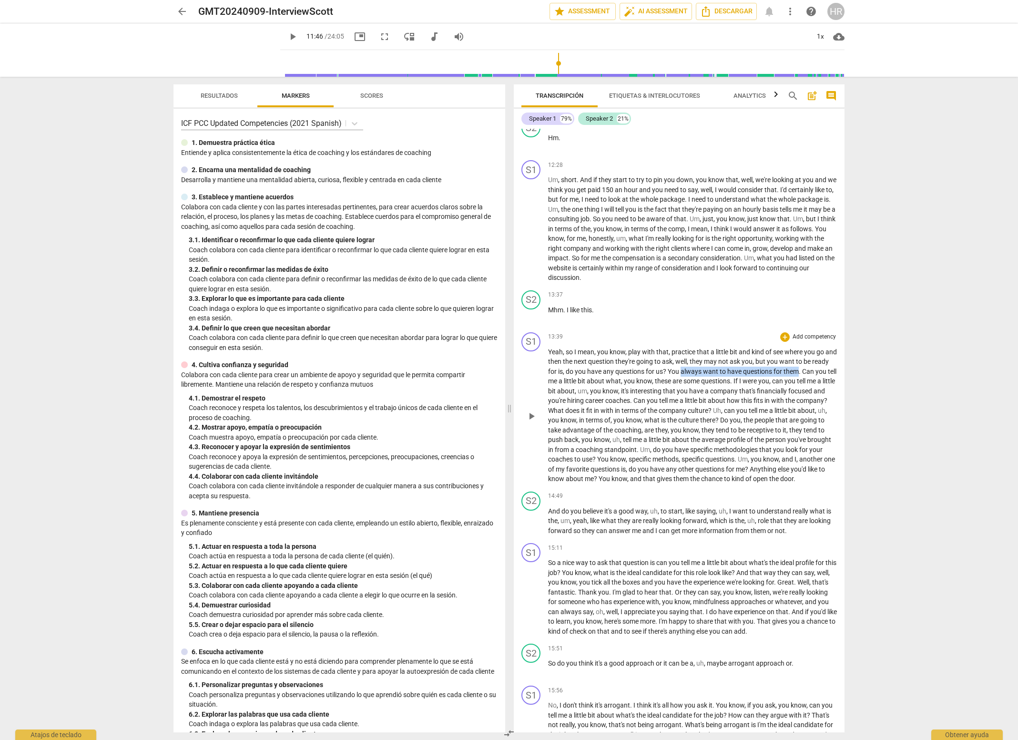
drag, startPoint x: 701, startPoint y: 388, endPoint x: 812, endPoint y: 385, distance: 111.6
click at [814, 389] on p "Yeah , so I mean , you know , play with that , practice that a little bit and k…" at bounding box center [692, 415] width 289 height 137
copy p "always want to have questions for them"
drag, startPoint x: 682, startPoint y: 486, endPoint x: 713, endPoint y: 487, distance: 31.5
drag, startPoint x: 686, startPoint y: 487, endPoint x: 648, endPoint y: 500, distance: 40.2
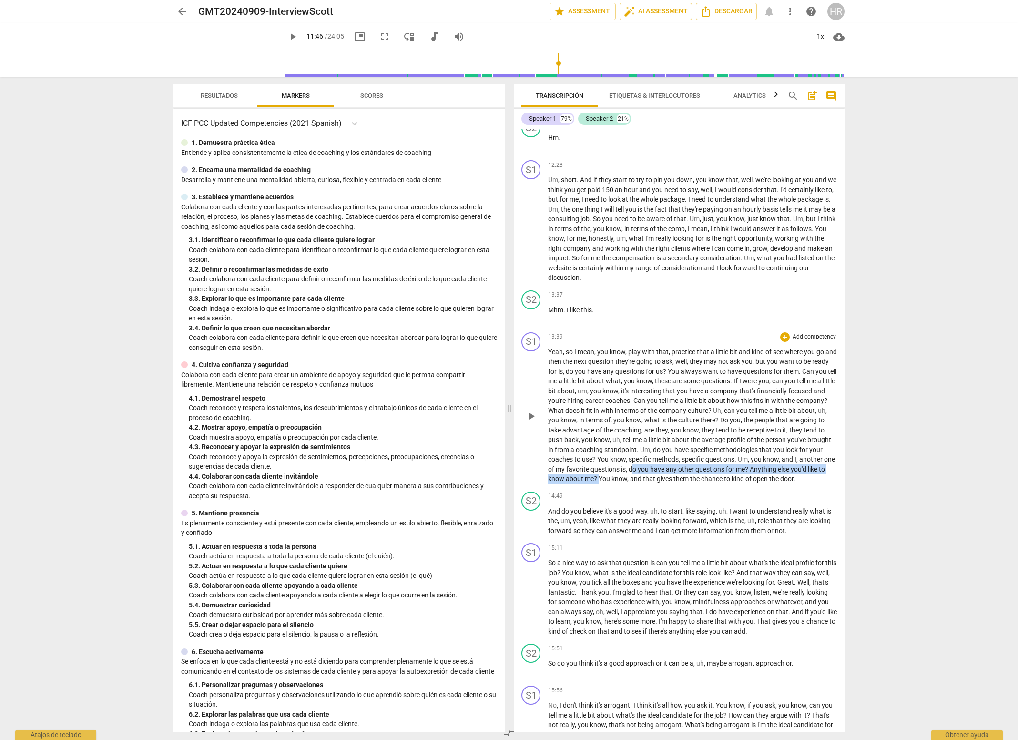
click at [648, 484] on p "Yeah , so I mean , you know , play with that , practice that a little bit and k…" at bounding box center [692, 415] width 289 height 137
click at [678, 473] on span "any" at bounding box center [672, 469] width 12 height 8
drag, startPoint x: 683, startPoint y: 487, endPoint x: 651, endPoint y: 498, distance: 33.6
click at [651, 484] on p "Yeah , so I mean , you know , play with that , practice that a little bit and k…" at bounding box center [692, 415] width 289 height 137
drag, startPoint x: 621, startPoint y: 491, endPoint x: 603, endPoint y: 508, distance: 24.6
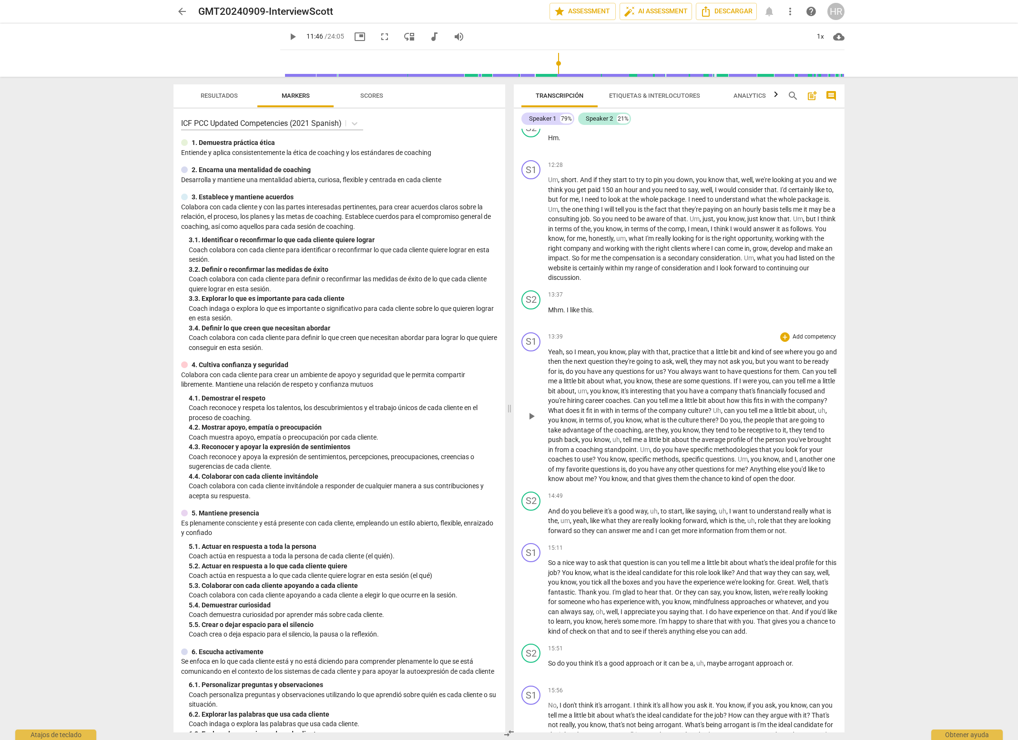
click at [600, 484] on p "Yeah , so I mean , you know , play with that , practice that a little bit and k…" at bounding box center [692, 415] width 289 height 137
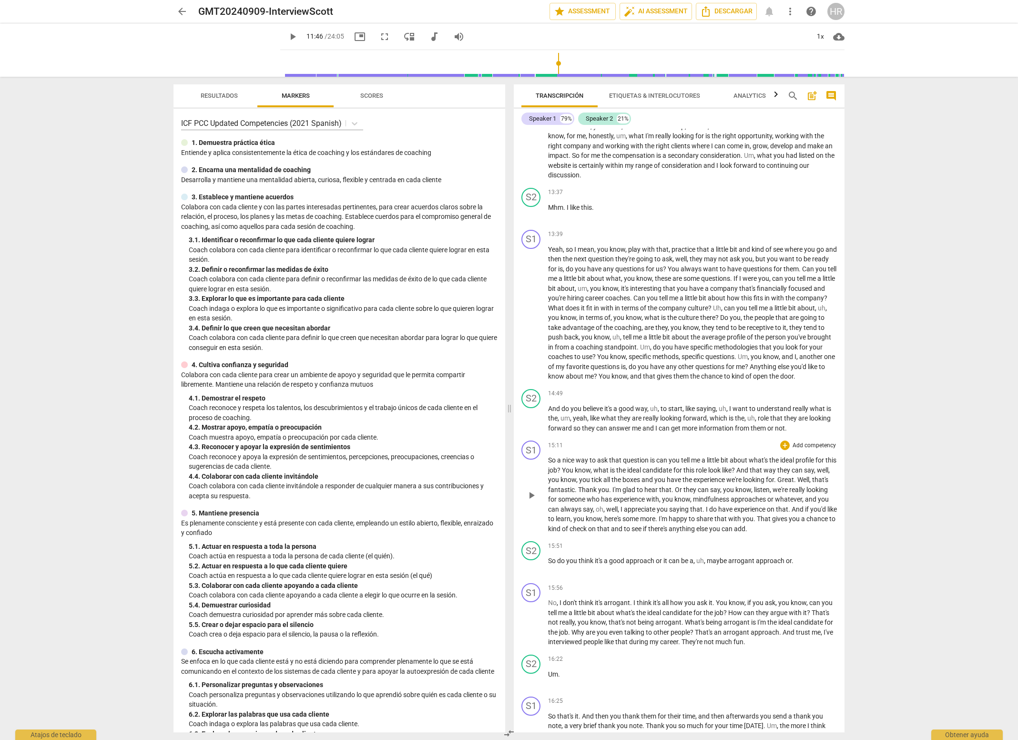
scroll to position [1764, 0]
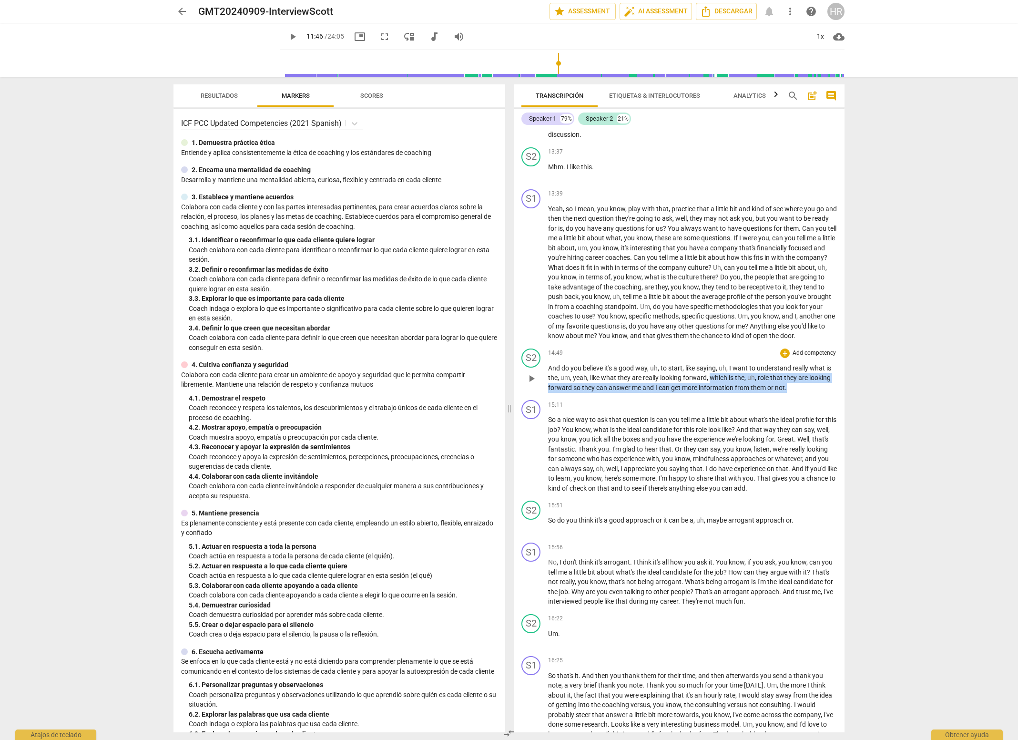
drag, startPoint x: 710, startPoint y: 406, endPoint x: 795, endPoint y: 412, distance: 85.1
click at [795, 393] on p "And do you believe it's a good way , uh , to start , like saying , uh , I want …" at bounding box center [692, 378] width 289 height 30
drag, startPoint x: 783, startPoint y: 447, endPoint x: 571, endPoint y: 456, distance: 211.8
click at [571, 459] on p "So a nice way to ask that question is can you tell me a little bit about what's…" at bounding box center [692, 454] width 289 height 78
copy p "ideal profile for this job"
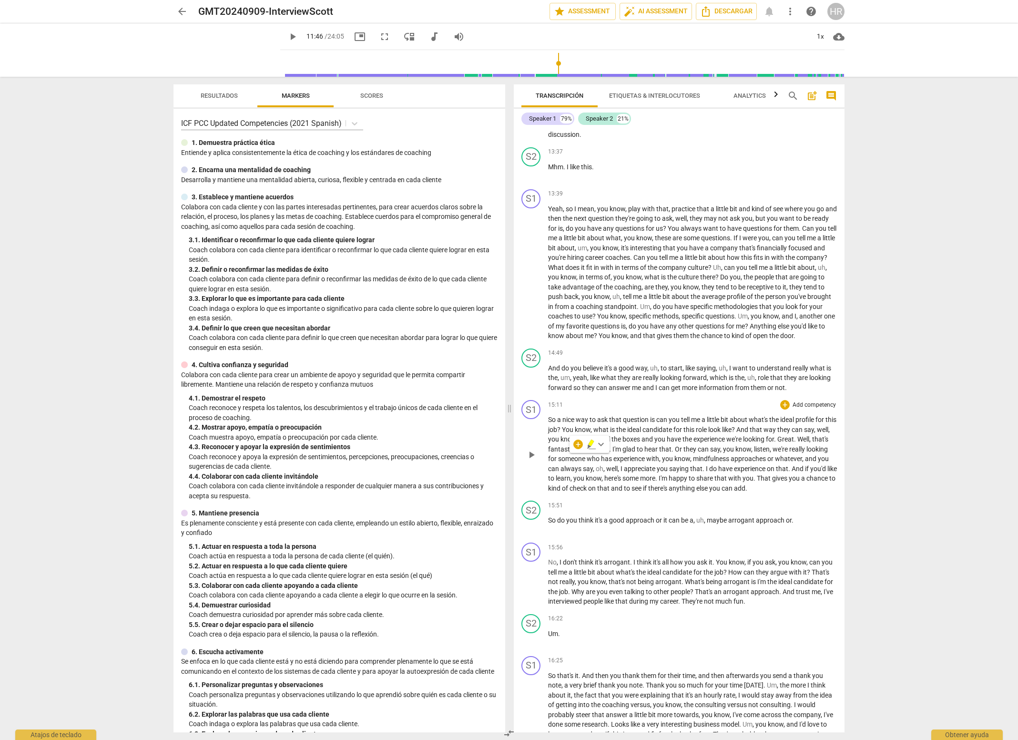
drag, startPoint x: 634, startPoint y: 507, endPoint x: 768, endPoint y: 509, distance: 133.5
drag, startPoint x: 792, startPoint y: 508, endPoint x: 810, endPoint y: 522, distance: 23.2
click at [810, 497] on div "S1 play_arrow pause 15:11 + Add competency keyboard_arrow_right So a nice way t…" at bounding box center [679, 446] width 331 height 101
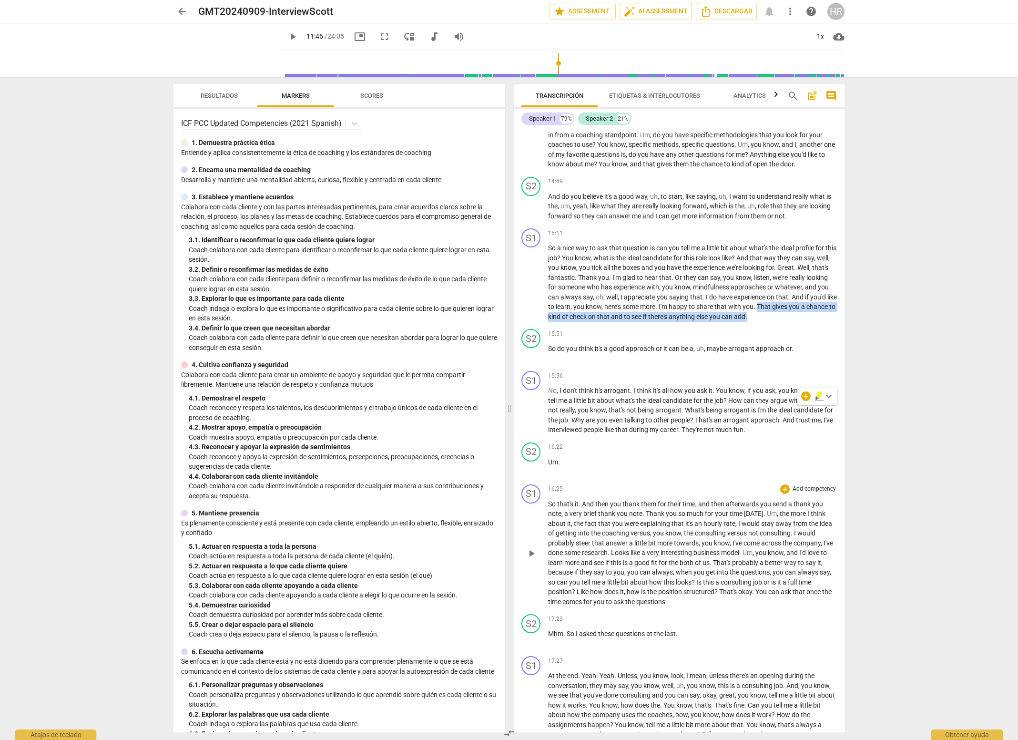
scroll to position [2002, 0]
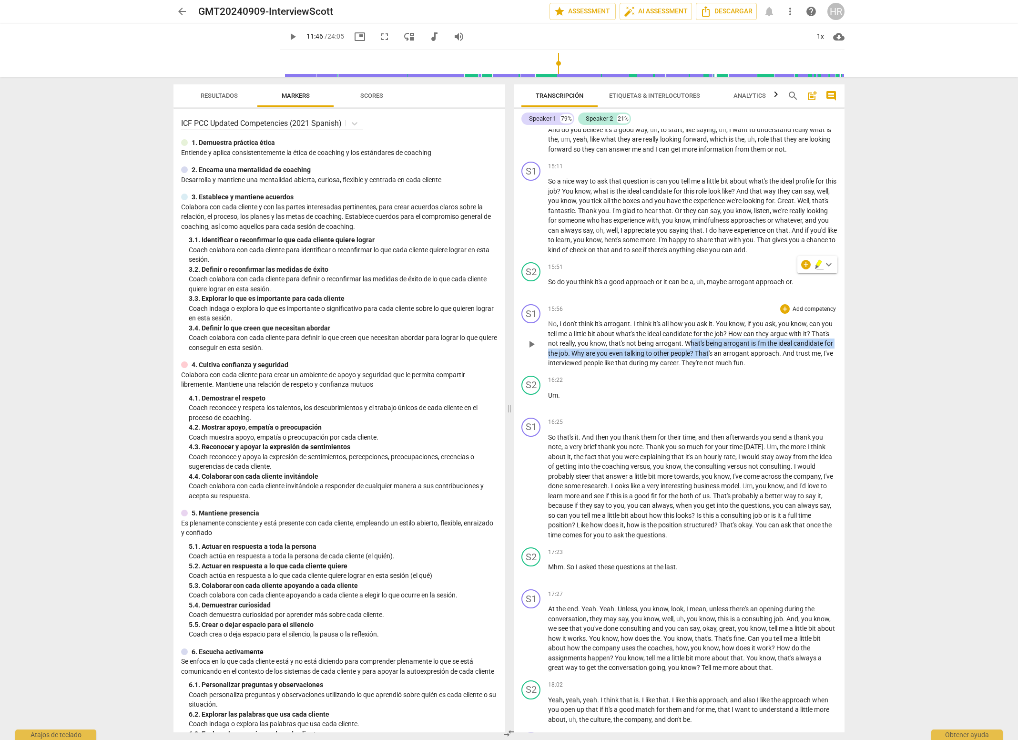
drag, startPoint x: 686, startPoint y: 370, endPoint x: 709, endPoint y: 382, distance: 25.8
click at [709, 368] on p "No , I don't think it's arrogant . I think it's all how you ask it . You know ,…" at bounding box center [692, 343] width 289 height 49
click at [617, 357] on span "even" at bounding box center [616, 353] width 15 height 8
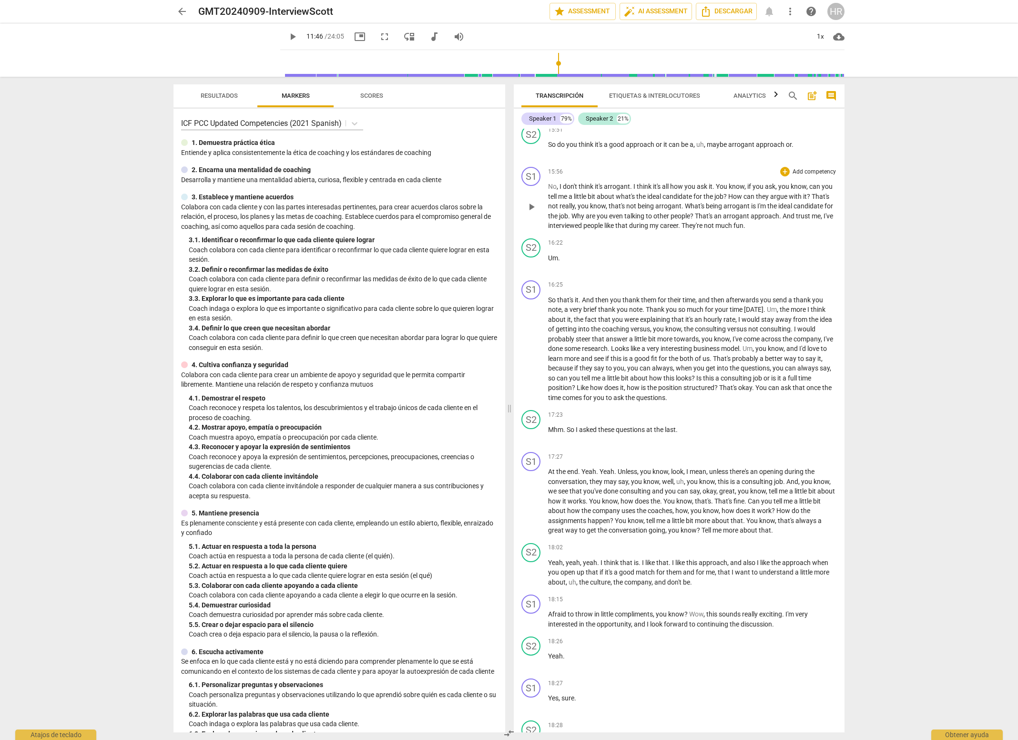
scroll to position [2145, 0]
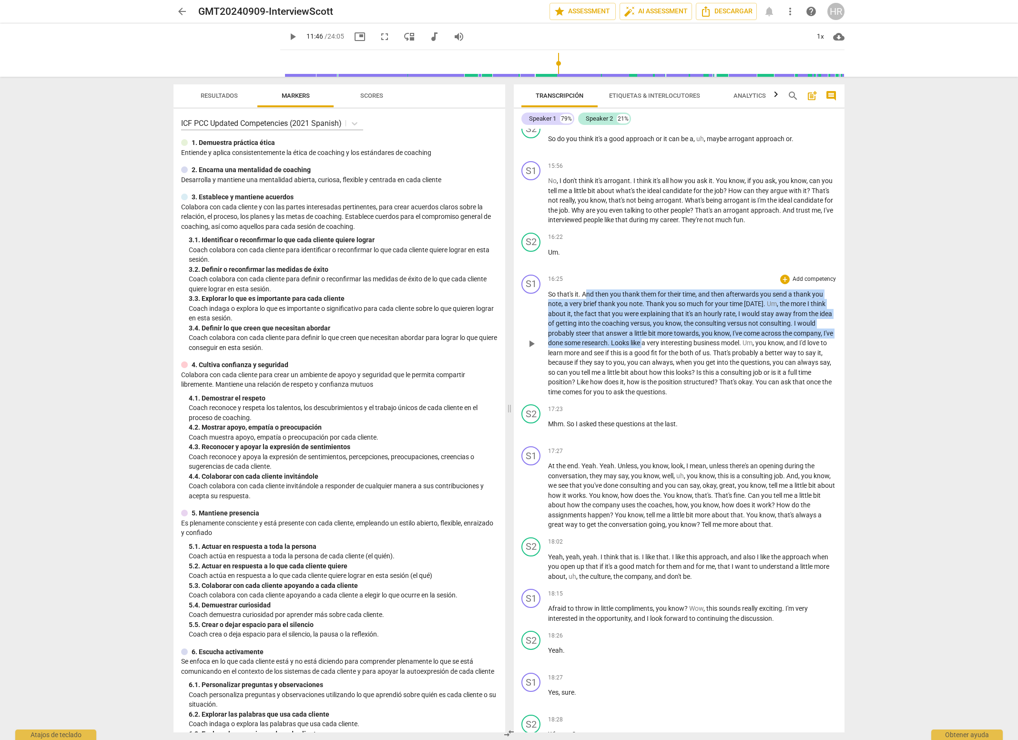
drag, startPoint x: 585, startPoint y: 323, endPoint x: 656, endPoint y: 366, distance: 83.0
click at [656, 367] on p "So that's it . And then you thank them for their time , and then afterwards you…" at bounding box center [692, 343] width 289 height 108
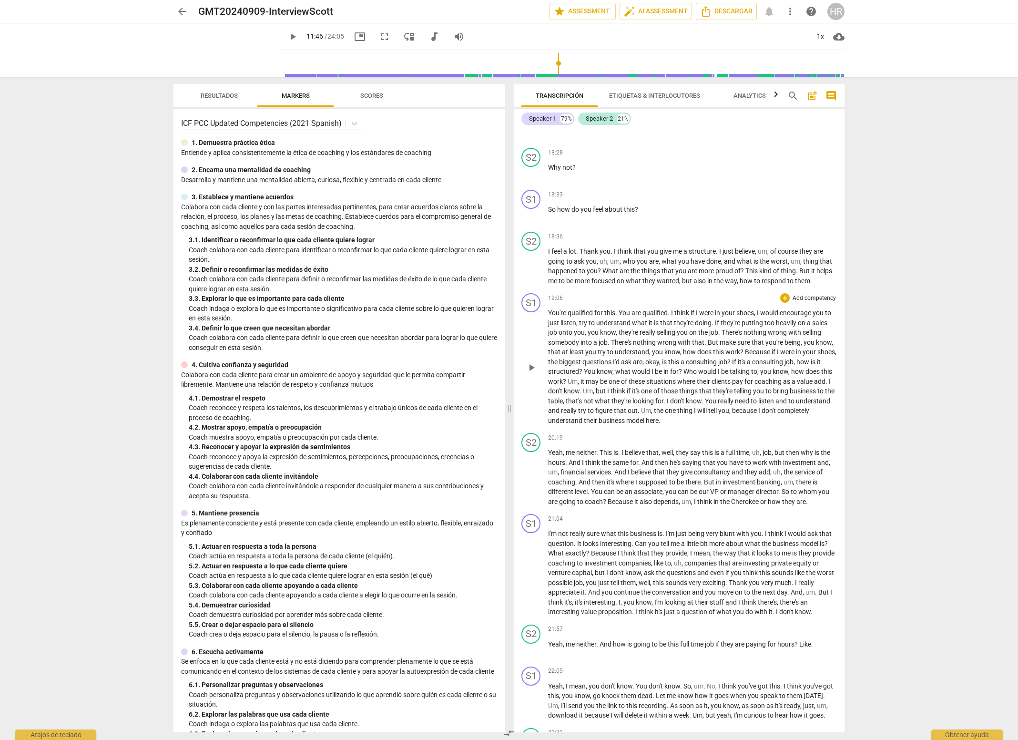
scroll to position [2717, 0]
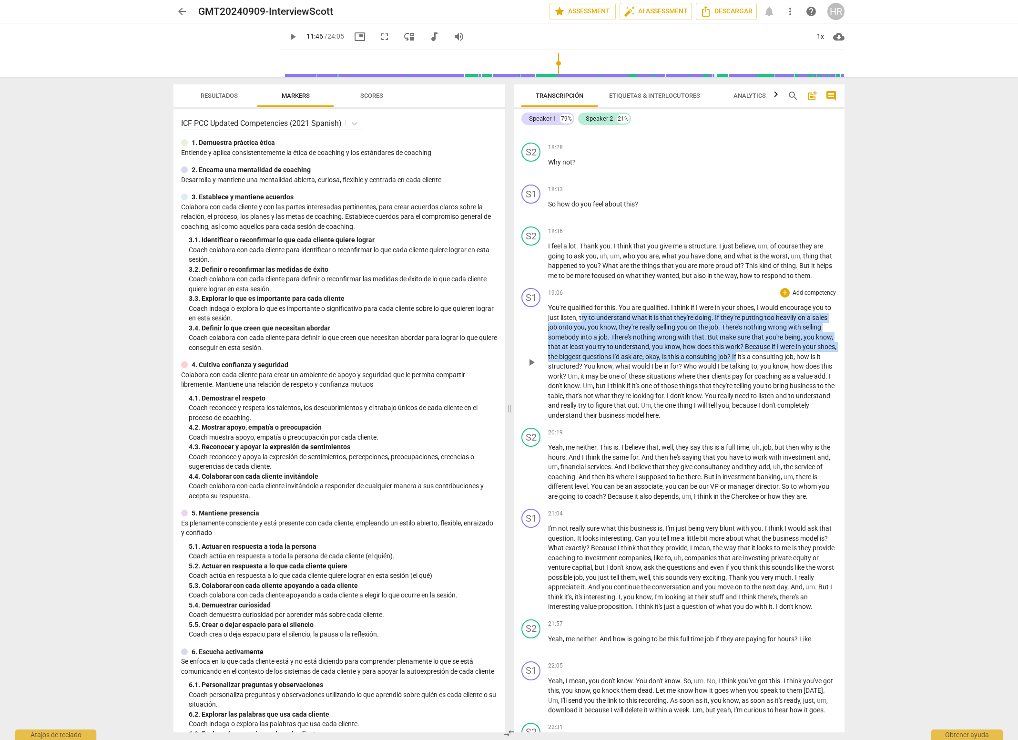
drag, startPoint x: 581, startPoint y: 337, endPoint x: 755, endPoint y: 375, distance: 179.0
click at [757, 379] on p "You're qualified for this . You are qualified . I think if I were in your shoes…" at bounding box center [692, 361] width 289 height 117
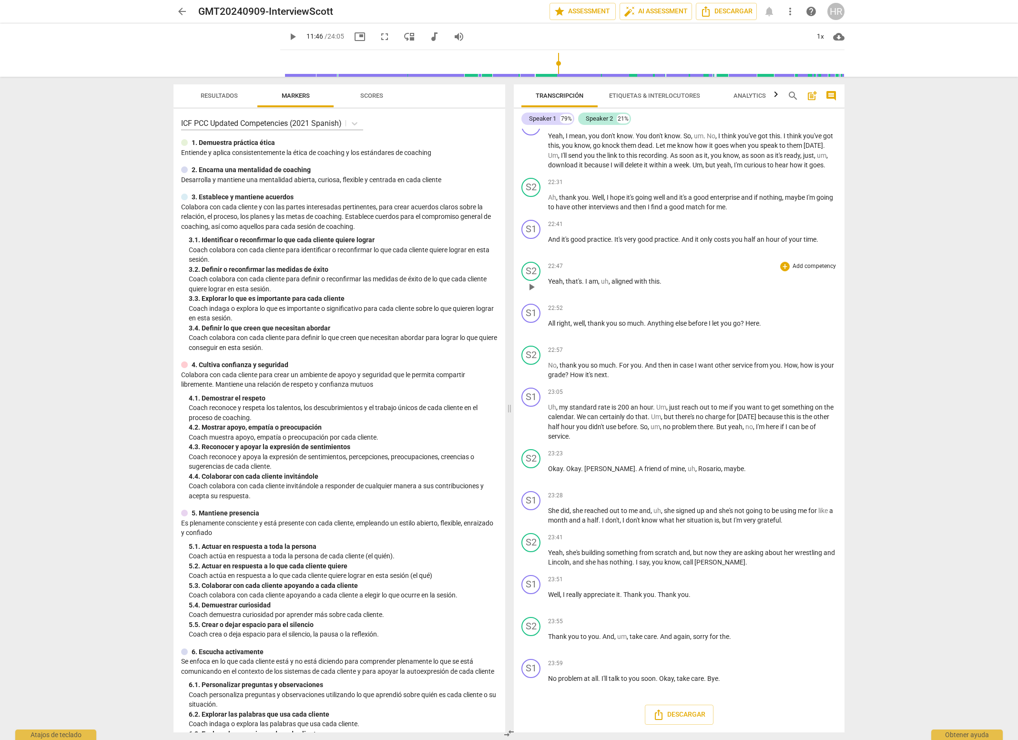
scroll to position [3293, 0]
